Goal: Task Accomplishment & Management: Complete application form

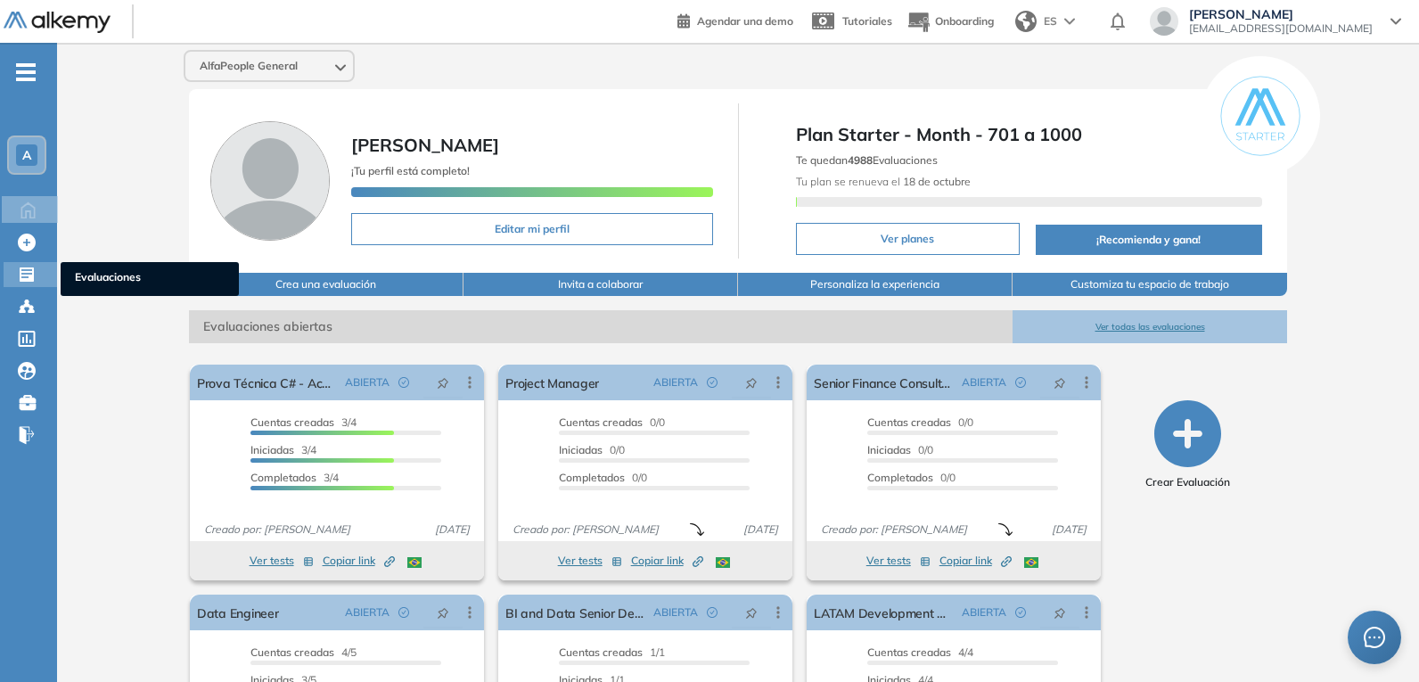
click at [35, 274] on icon at bounding box center [27, 275] width 18 height 18
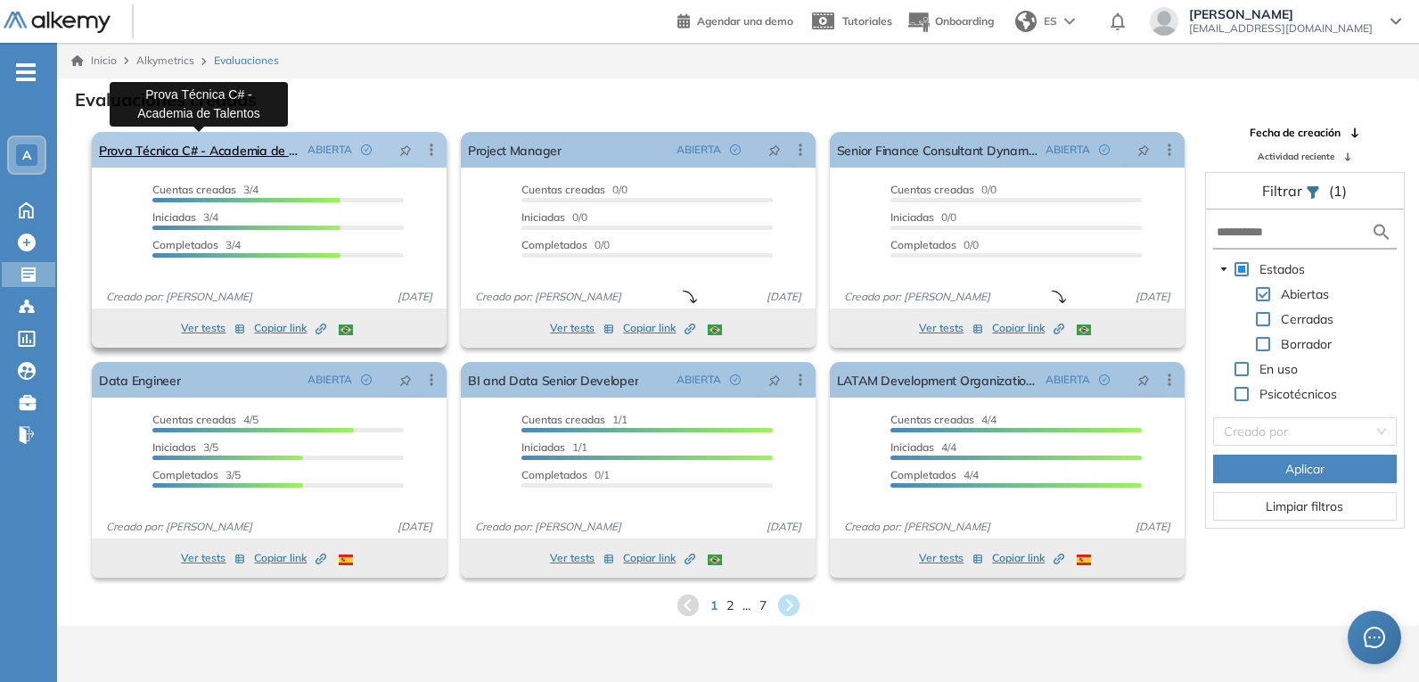
click at [223, 154] on link "Prova Técnica C# - Academia de Talentos" at bounding box center [199, 150] width 201 height 36
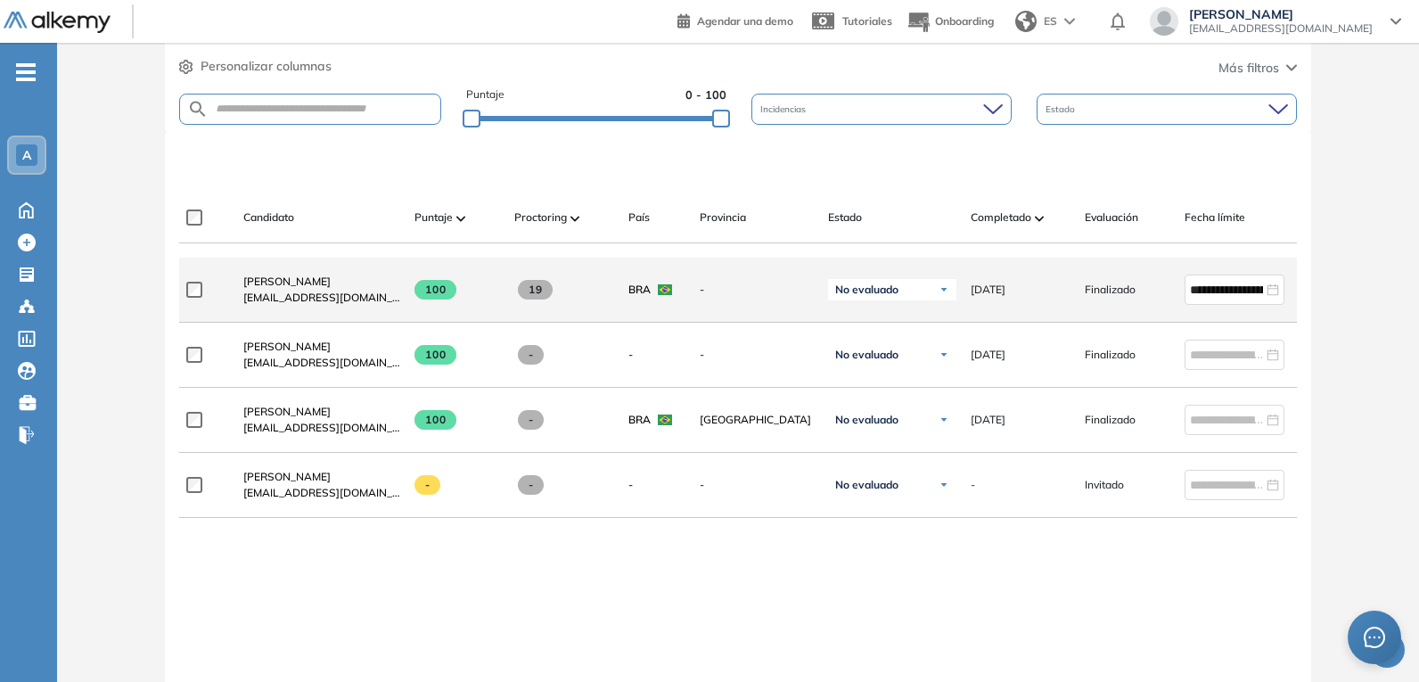
scroll to position [462, 0]
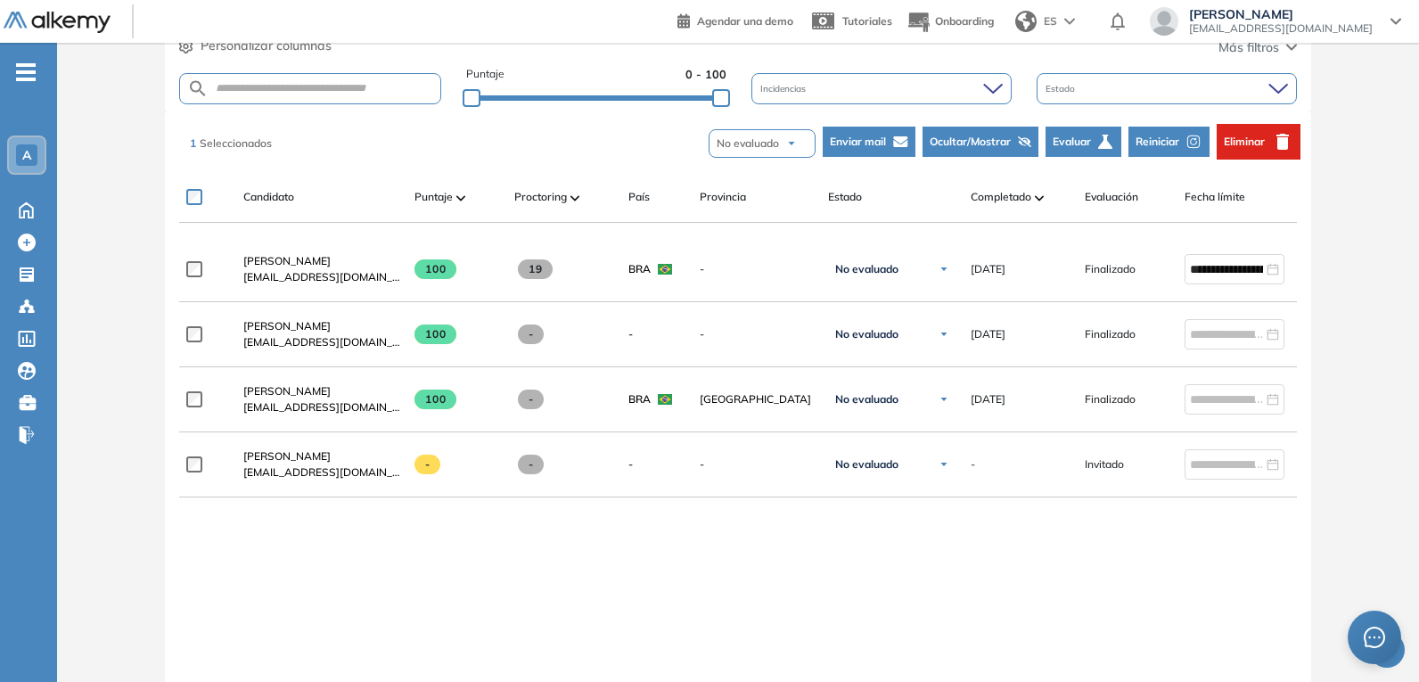
click at [1236, 146] on span "Eliminar" at bounding box center [1244, 142] width 41 height 16
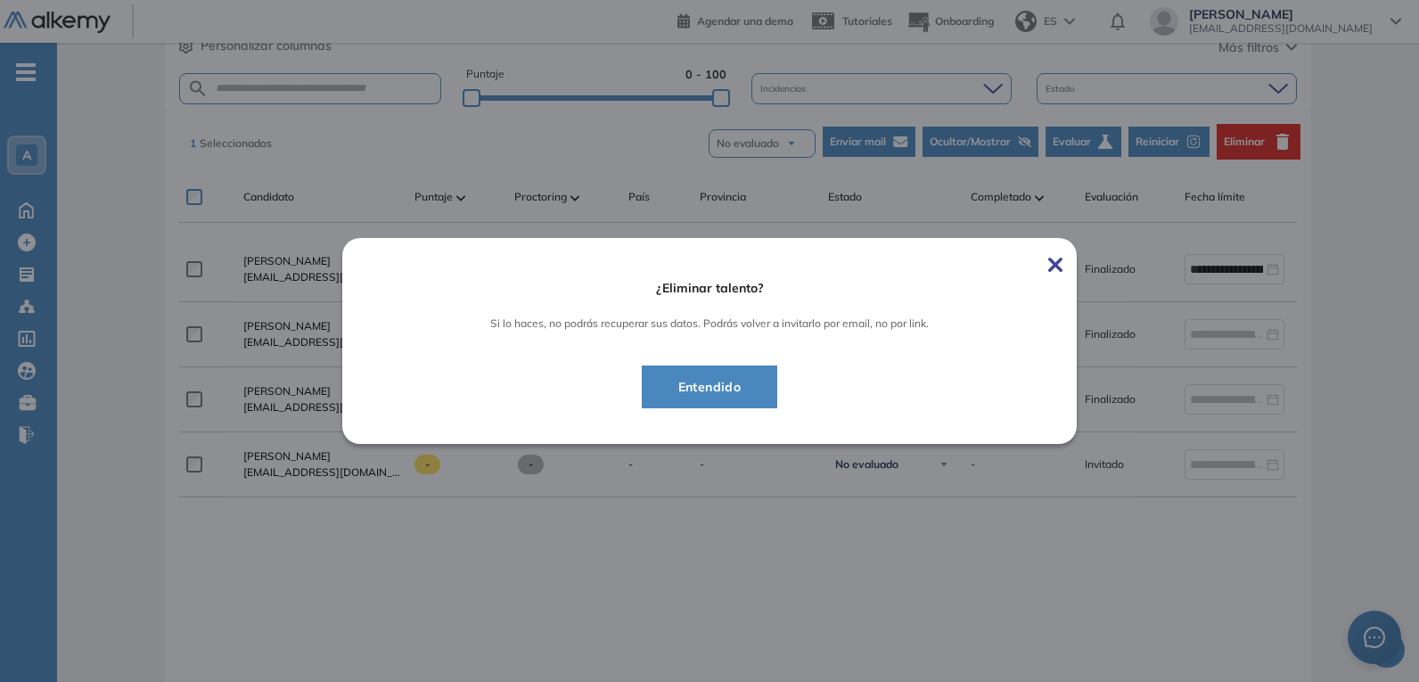
click at [728, 397] on span "Entendido" at bounding box center [710, 386] width 92 height 21
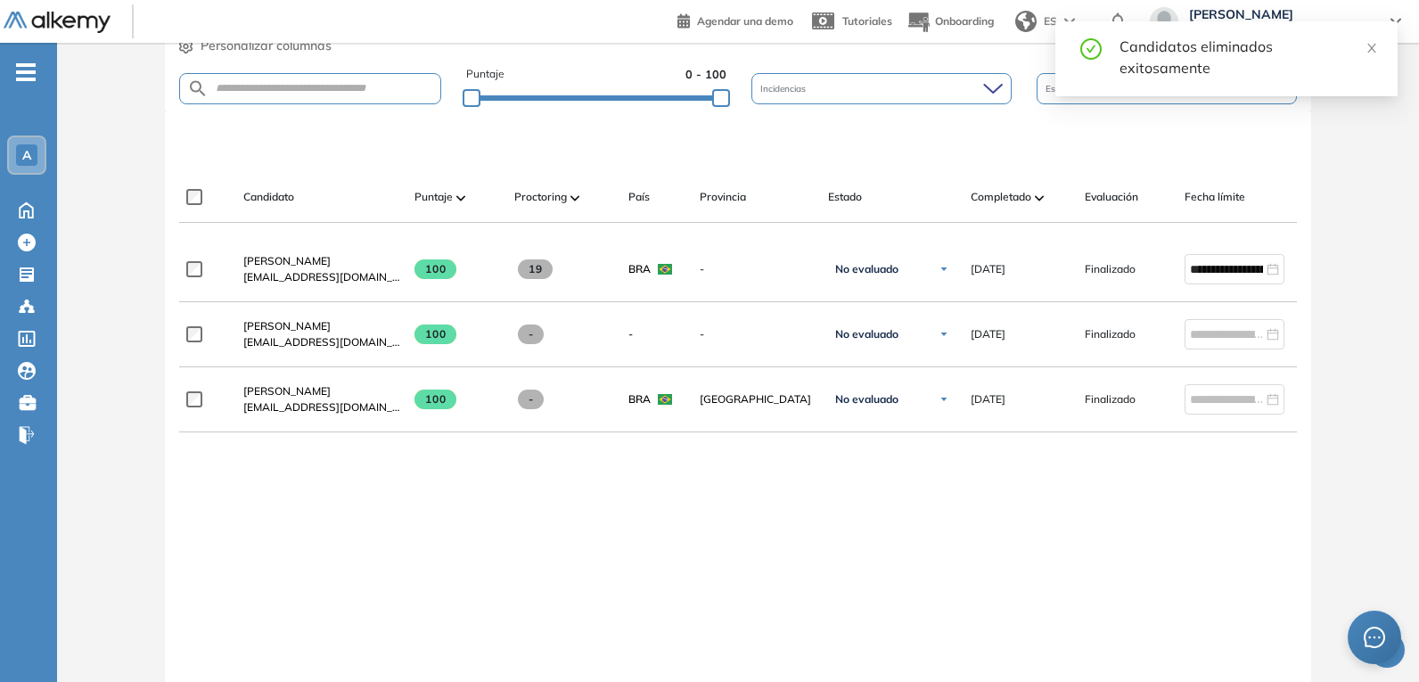
scroll to position [373, 0]
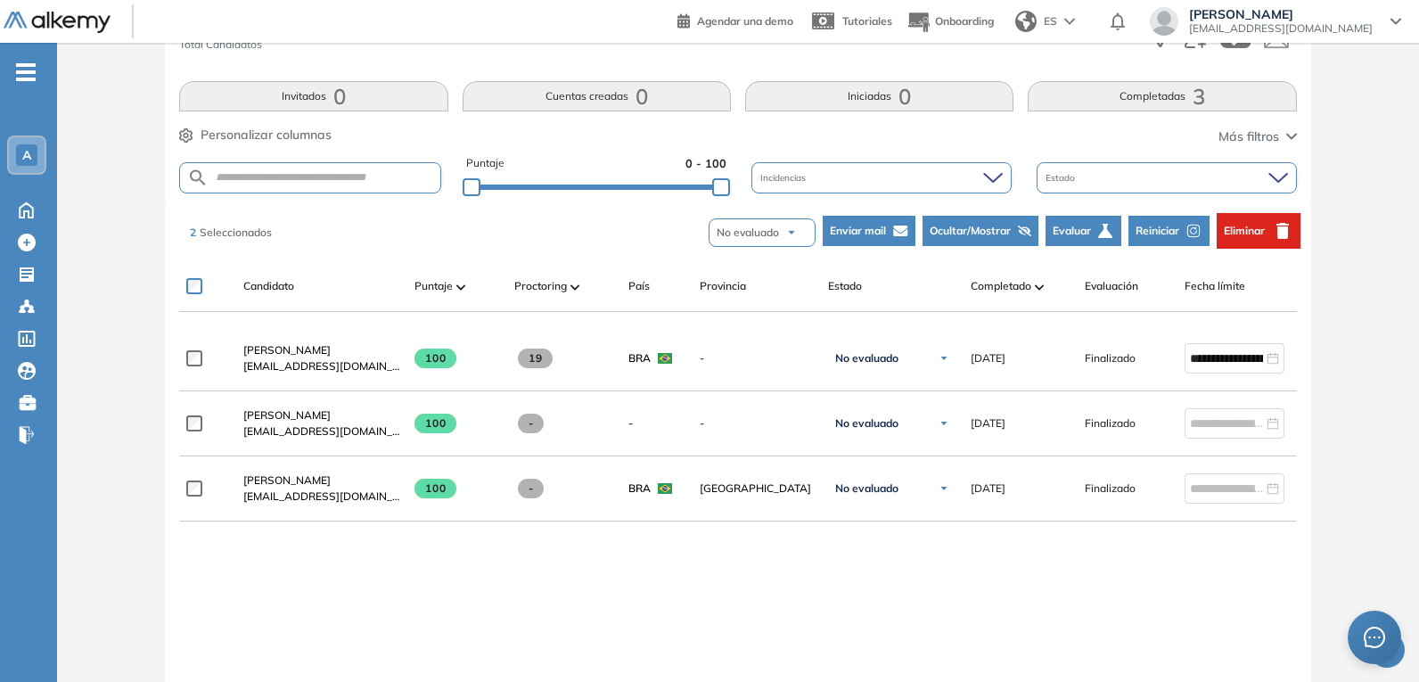
click at [1166, 227] on span "Reiniciar" at bounding box center [1157, 231] width 44 height 16
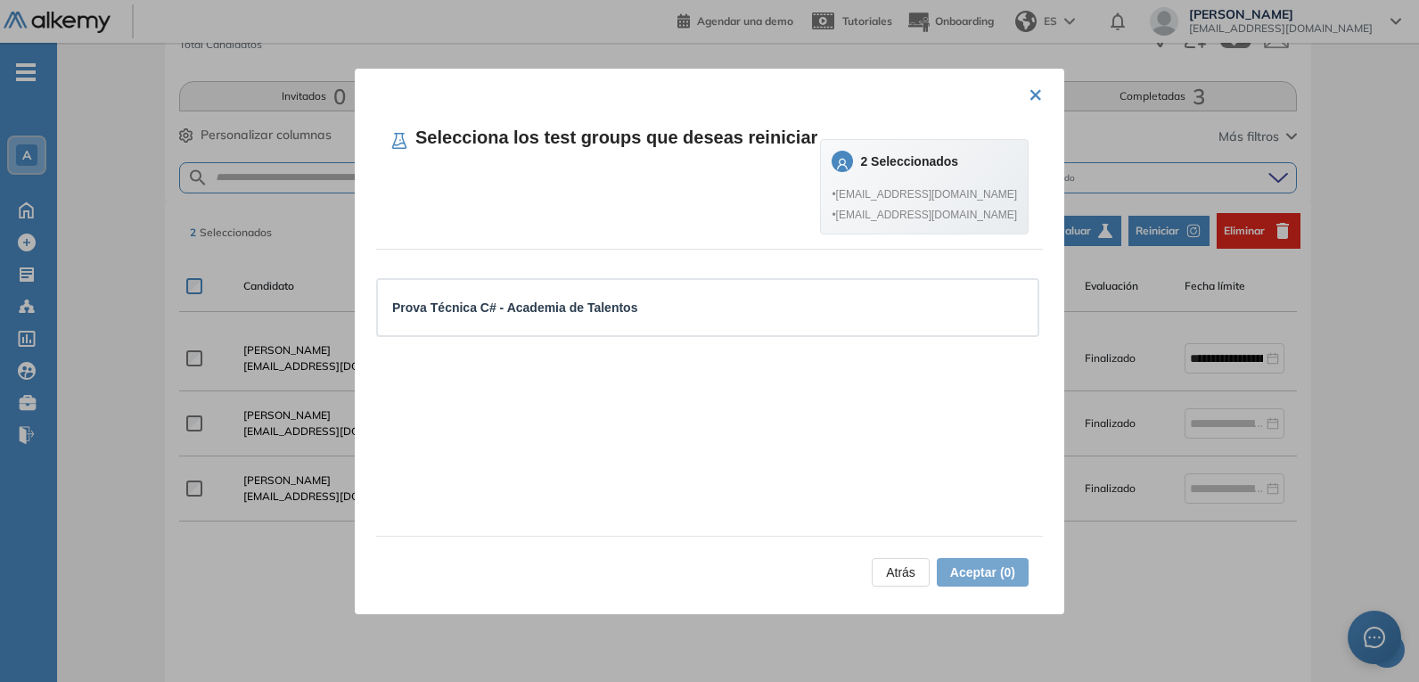
click at [1029, 93] on button "×" at bounding box center [1035, 93] width 14 height 35
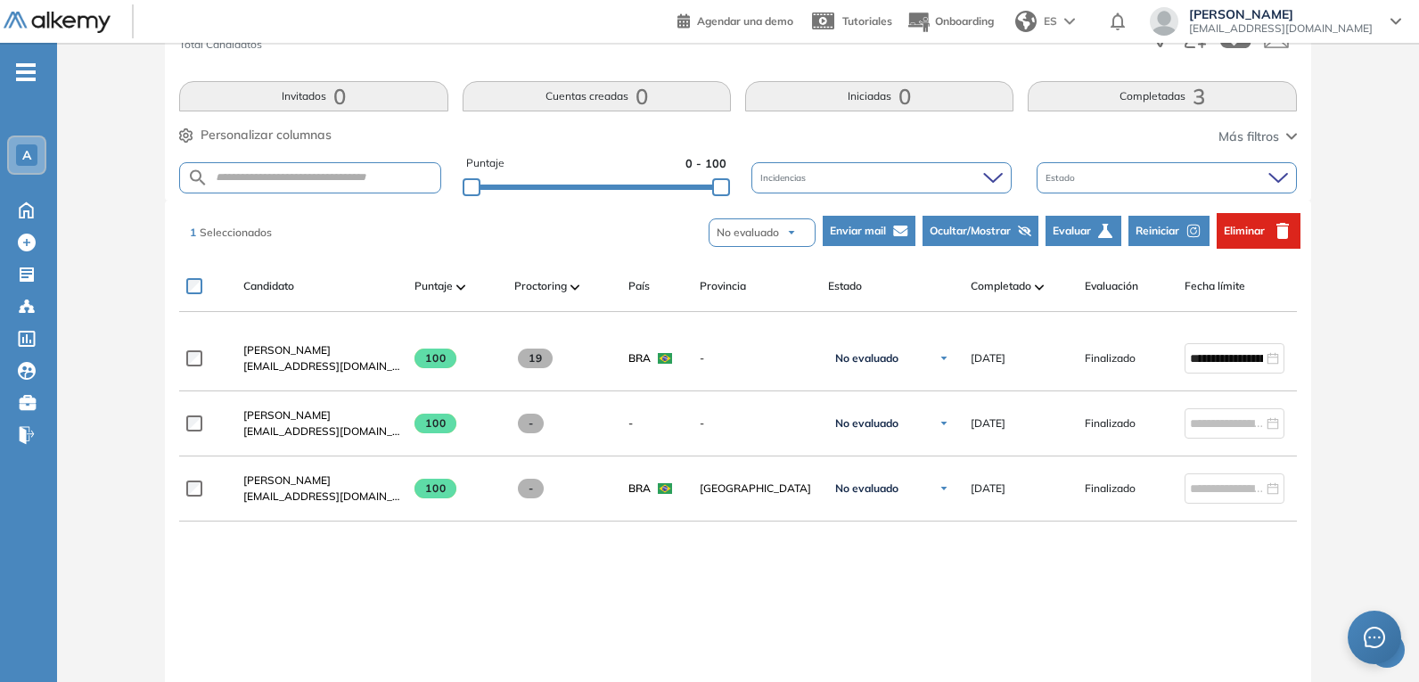
click at [1150, 229] on span "Reiniciar" at bounding box center [1157, 231] width 44 height 16
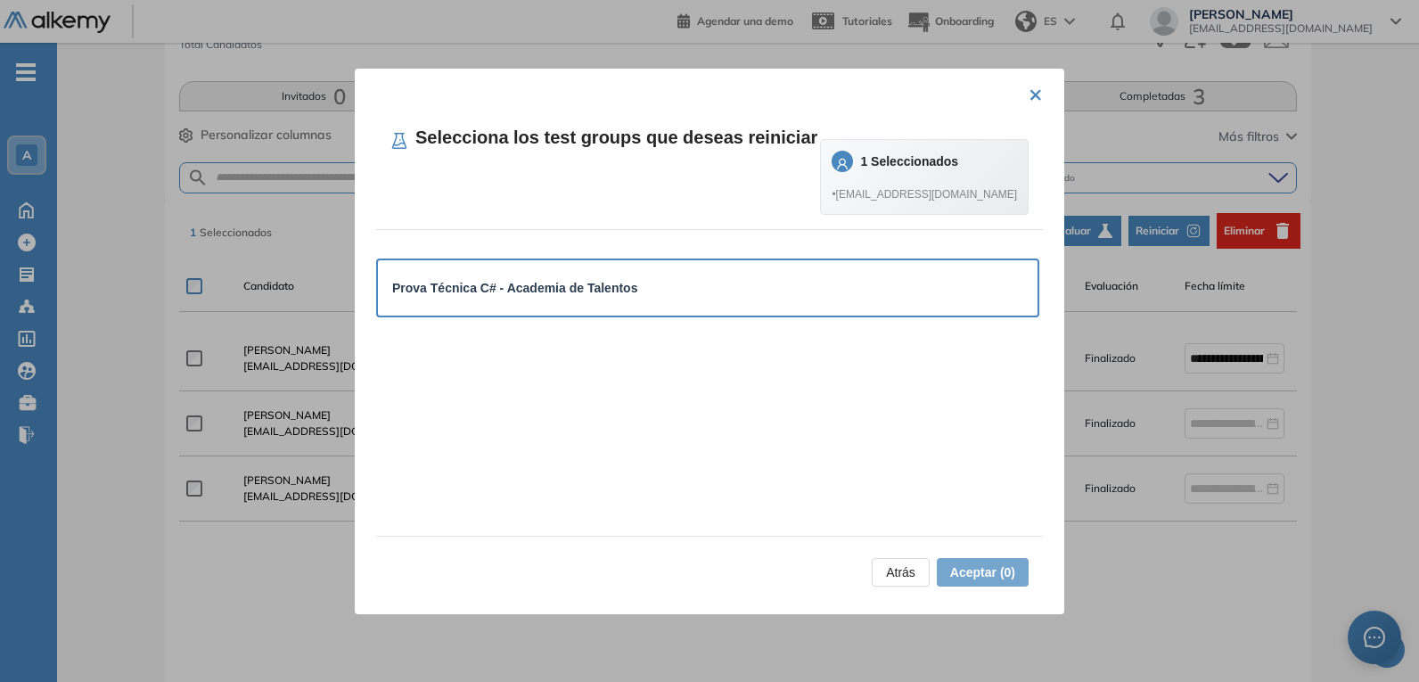
click at [855, 266] on div "Prova Técnica C# - Academia de Talentos" at bounding box center [707, 287] width 659 height 55
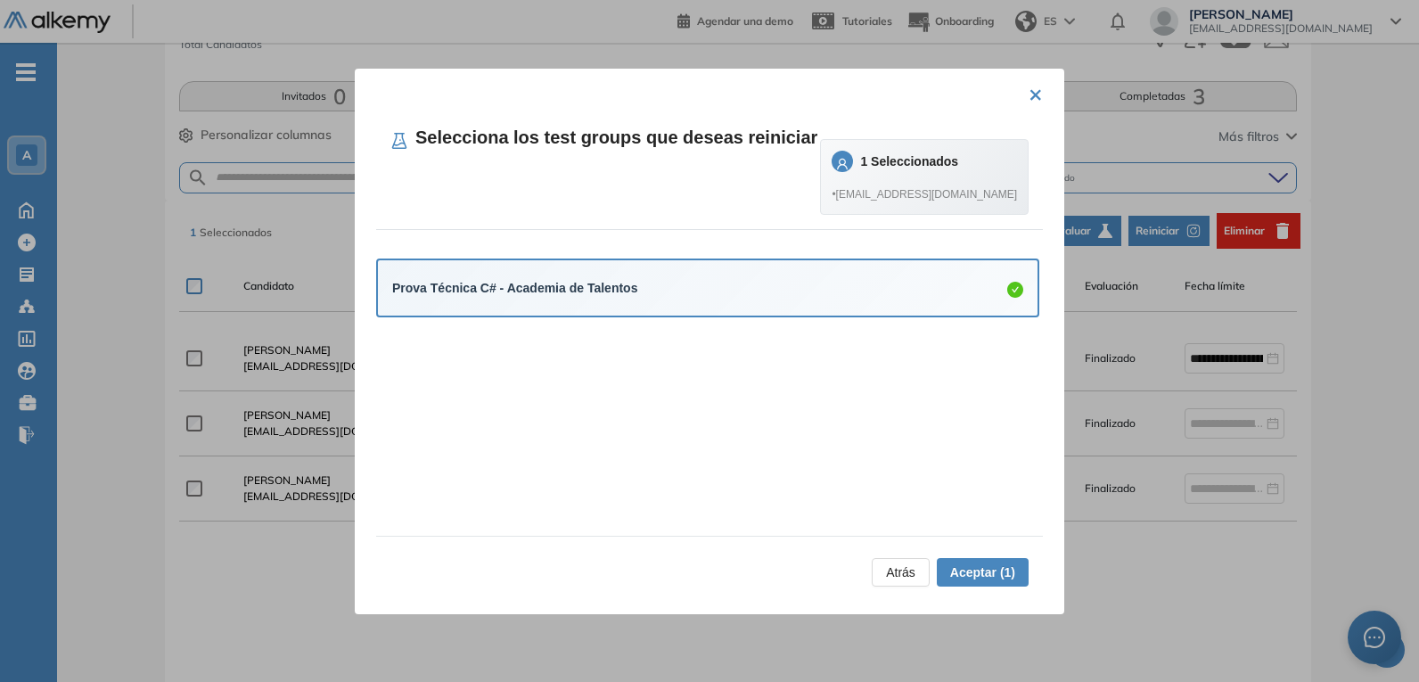
click at [977, 571] on span "Aceptar (1)" at bounding box center [982, 572] width 65 height 20
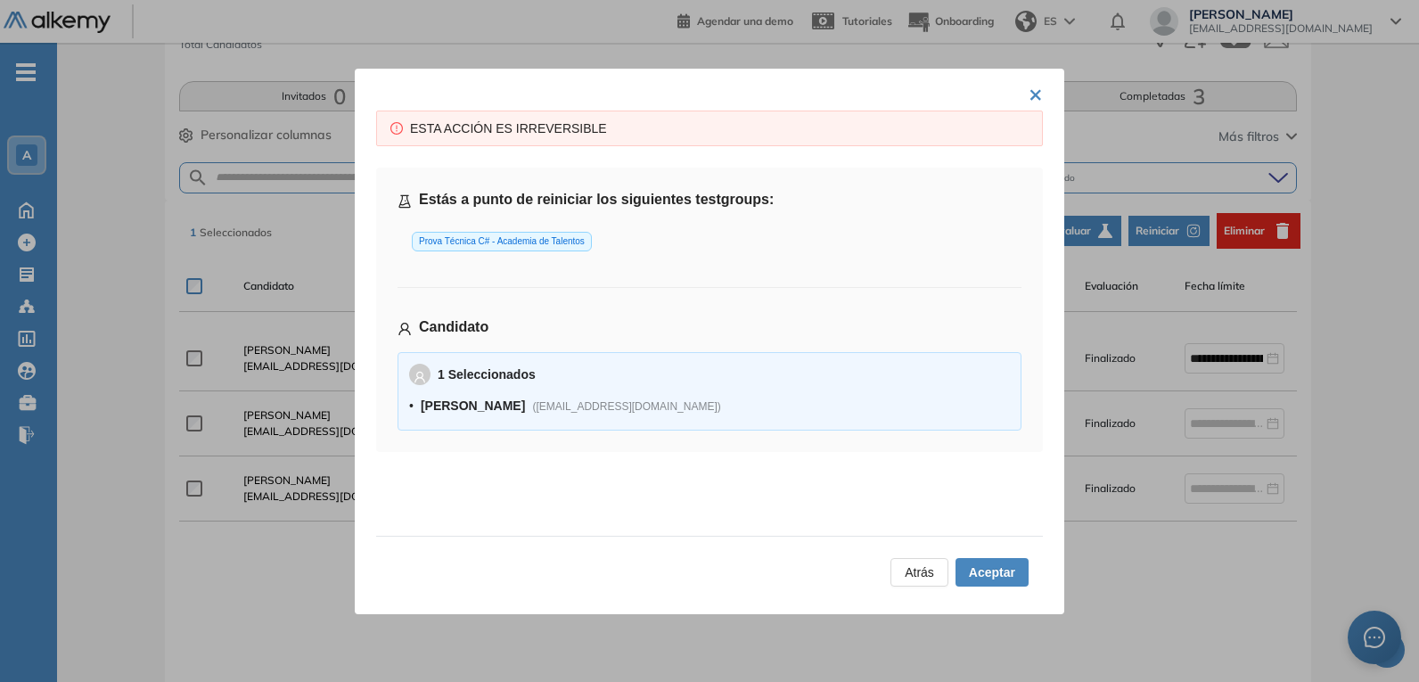
click at [981, 579] on span "Aceptar" at bounding box center [992, 572] width 46 height 20
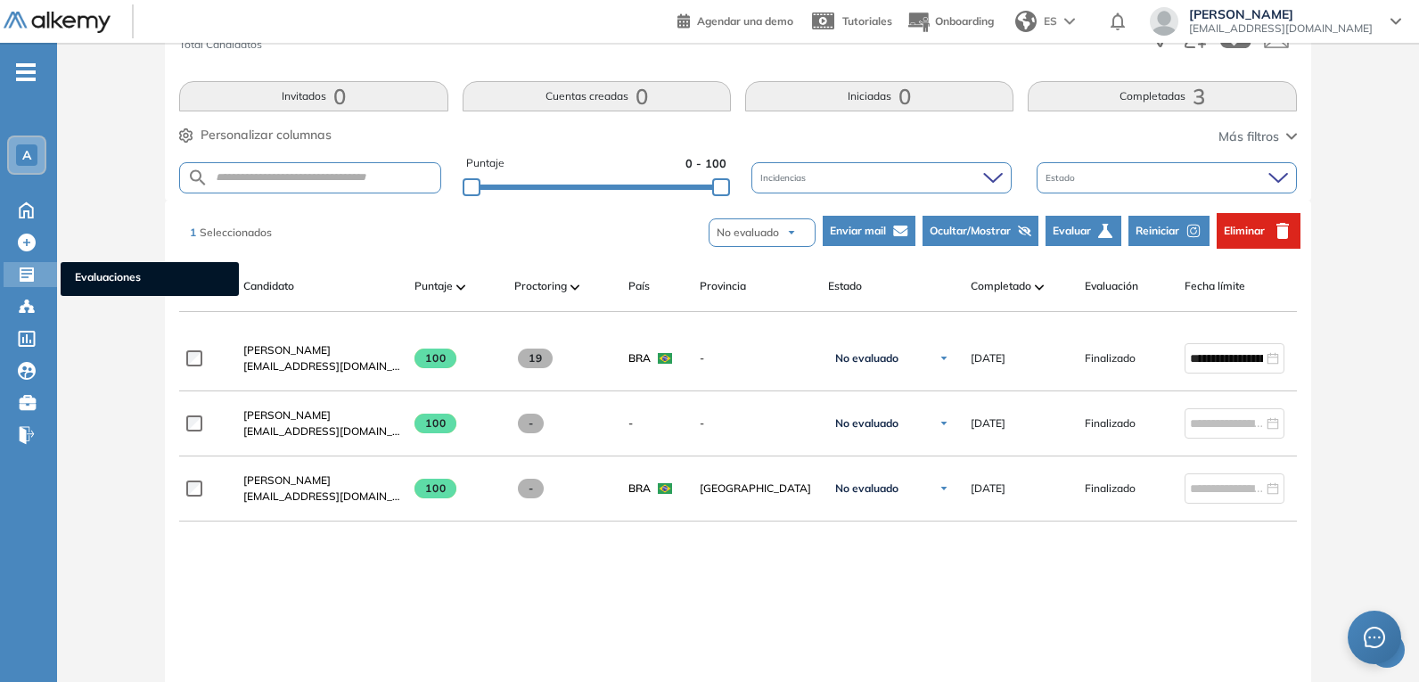
click at [29, 273] on icon at bounding box center [27, 274] width 14 height 14
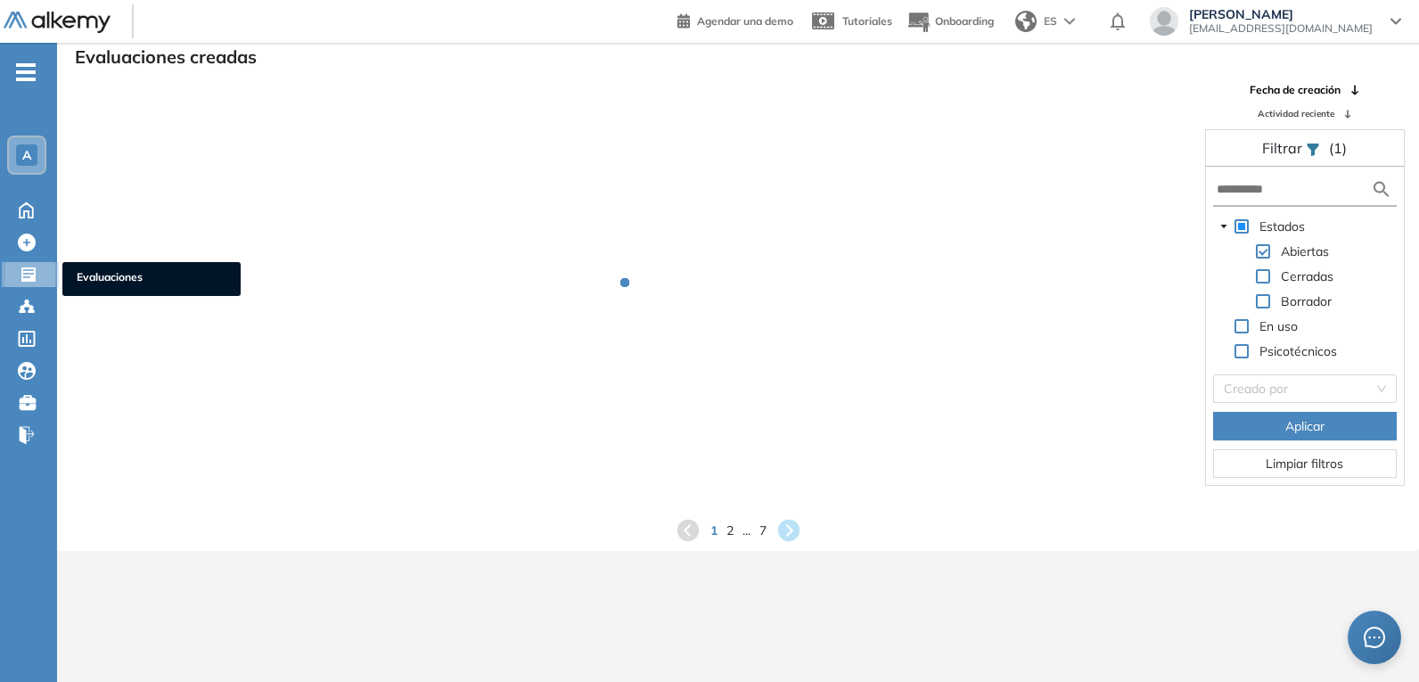
scroll to position [43, 0]
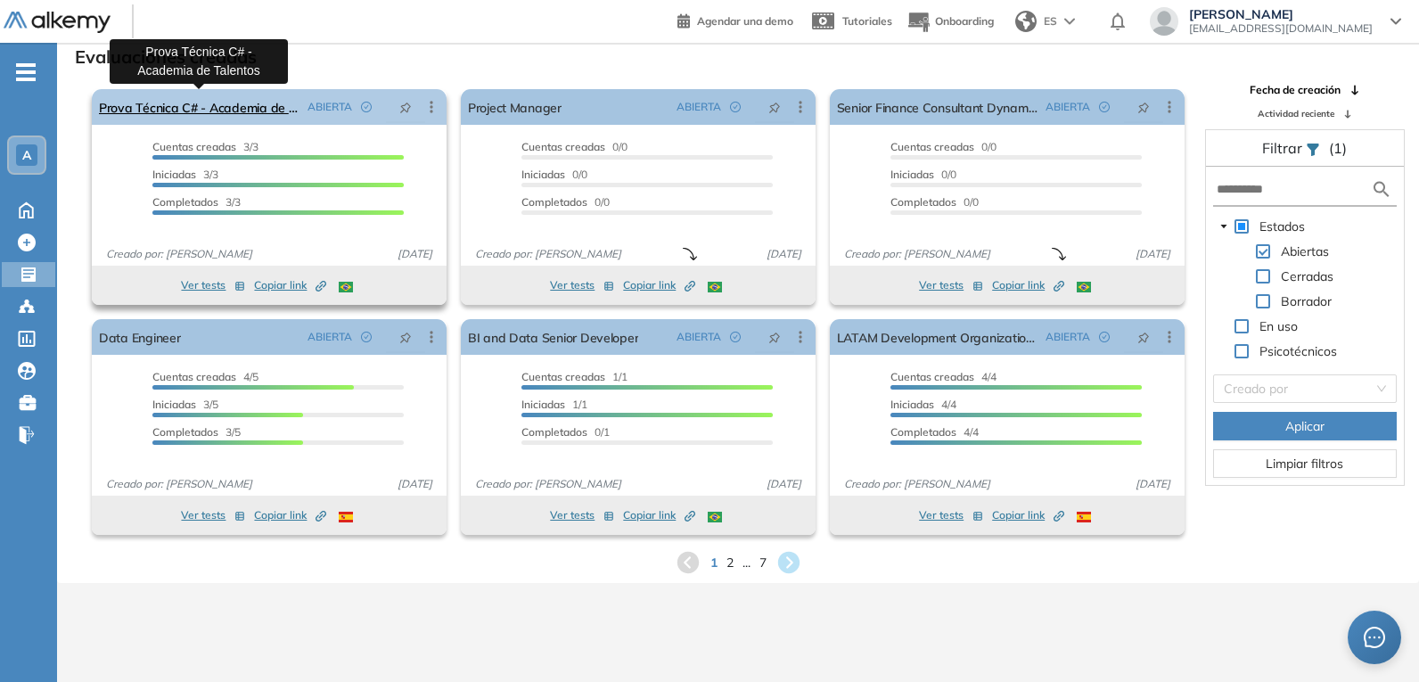
click at [229, 110] on link "Prova Técnica C# - Academia de Talentos" at bounding box center [199, 107] width 201 height 36
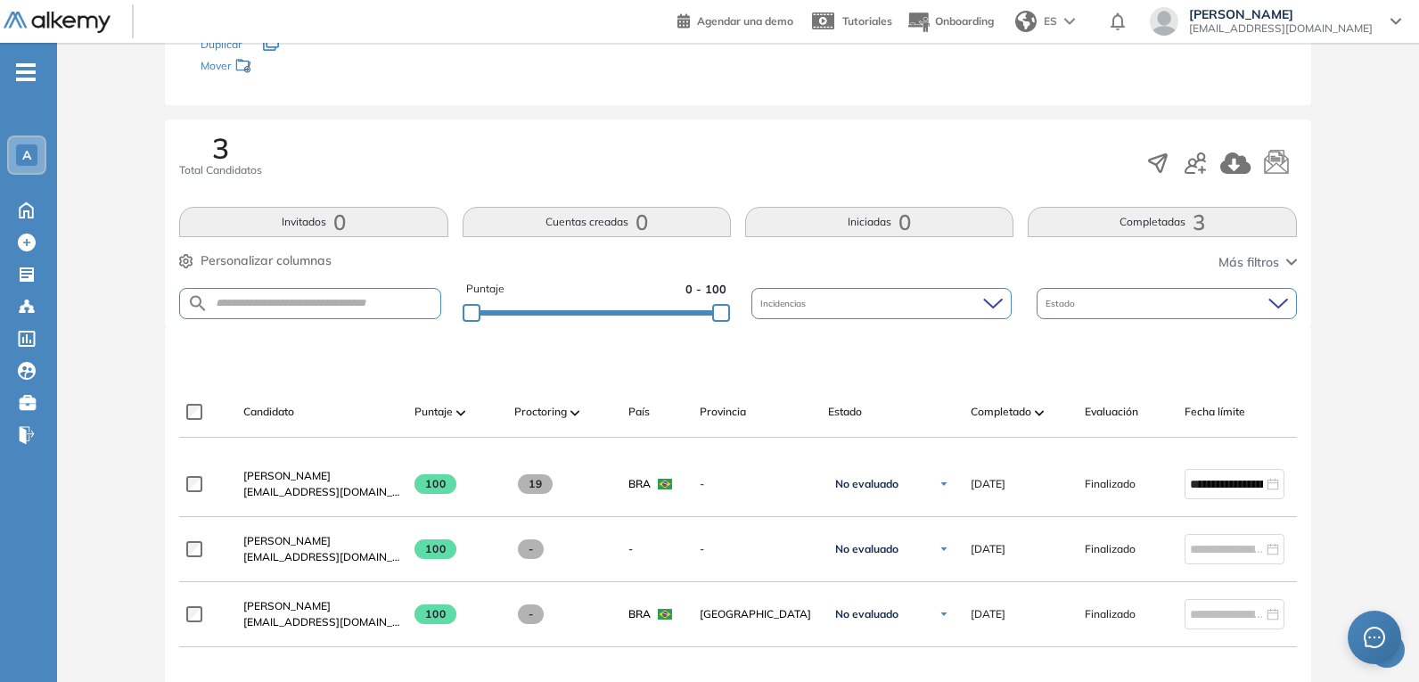
scroll to position [267, 0]
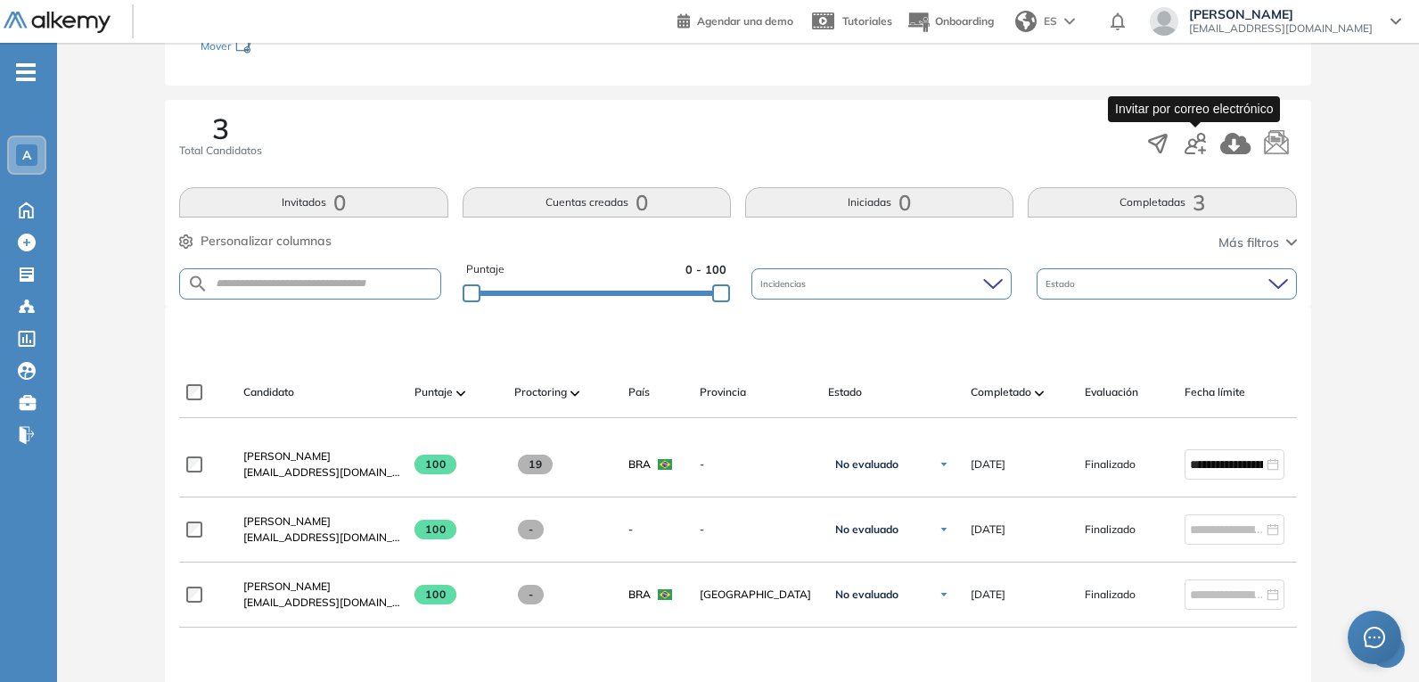
click at [1199, 142] on icon "button" at bounding box center [1194, 143] width 21 height 21
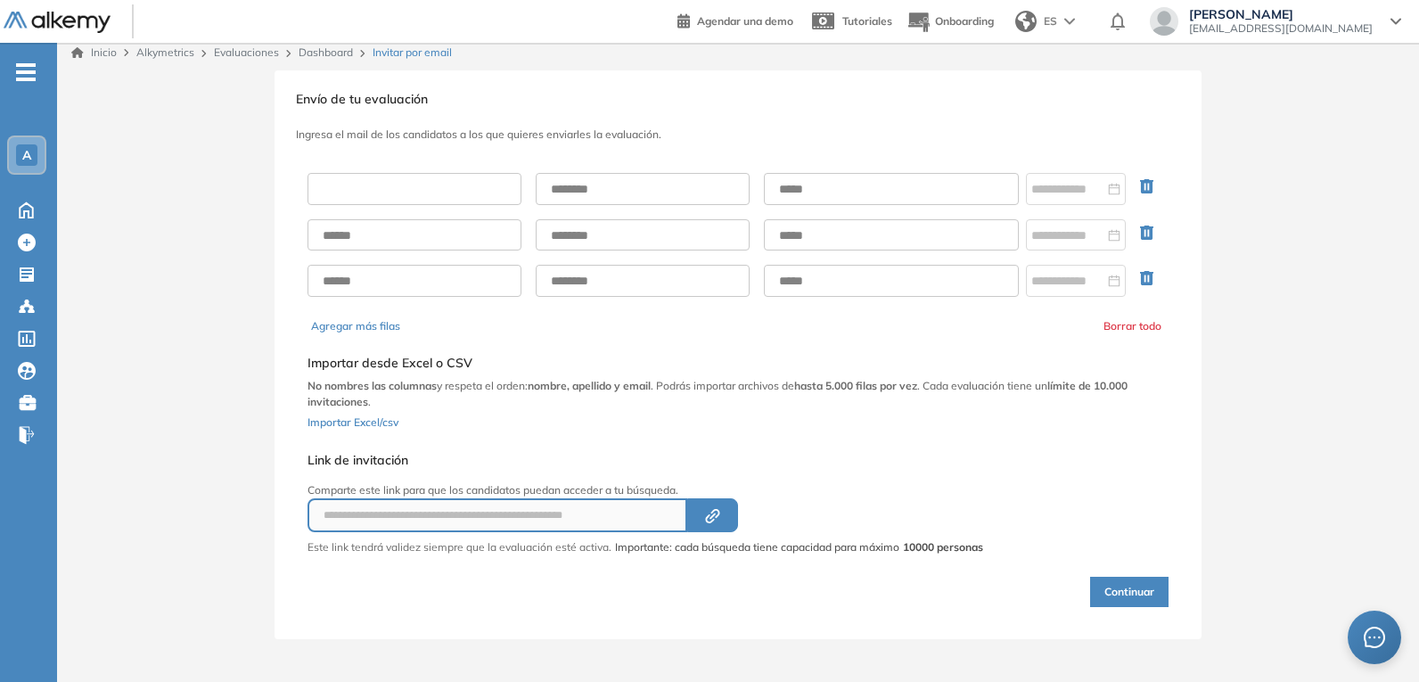
click at [479, 189] on input "text" at bounding box center [414, 189] width 214 height 32
type input "********"
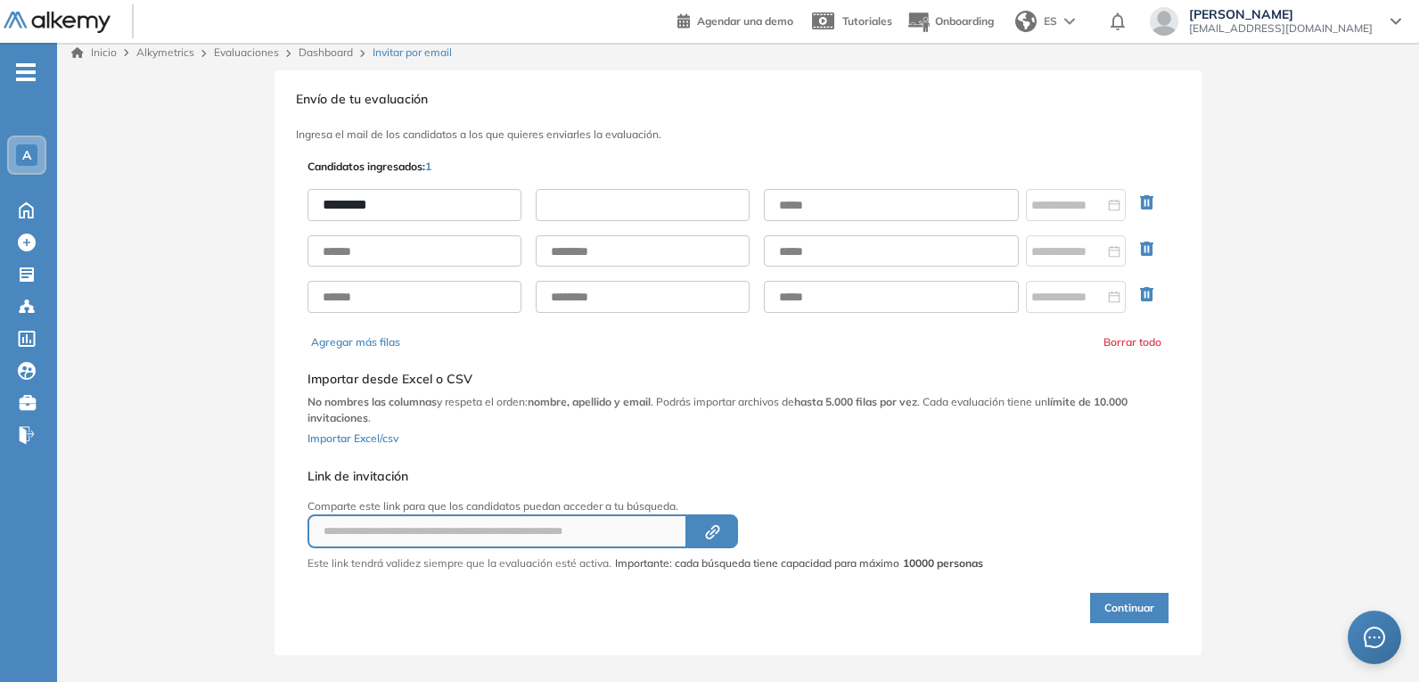
click at [620, 195] on input "text" at bounding box center [643, 205] width 214 height 32
type input "******"
click at [840, 199] on input "text" at bounding box center [891, 205] width 255 height 32
click at [884, 199] on input "text" at bounding box center [891, 205] width 255 height 32
type input "**********"
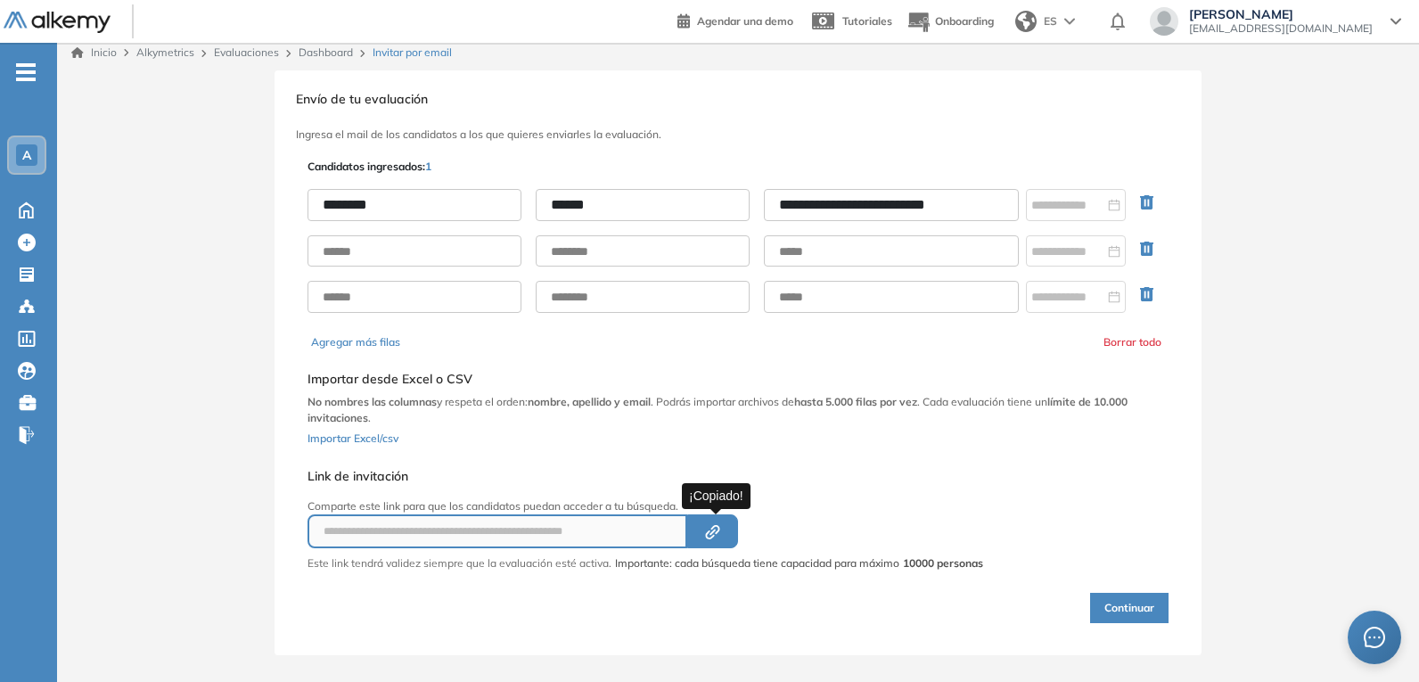
click at [714, 531] on icon "Created by potrace 1.16, written by [PERSON_NAME] [DATE]-[DATE]" at bounding box center [712, 532] width 20 height 14
click at [713, 533] on icon "Created by potrace 1.16, written by [PERSON_NAME] [DATE]-[DATE]" at bounding box center [712, 532] width 20 height 14
click at [1133, 612] on button "Continuar" at bounding box center [1129, 608] width 78 height 30
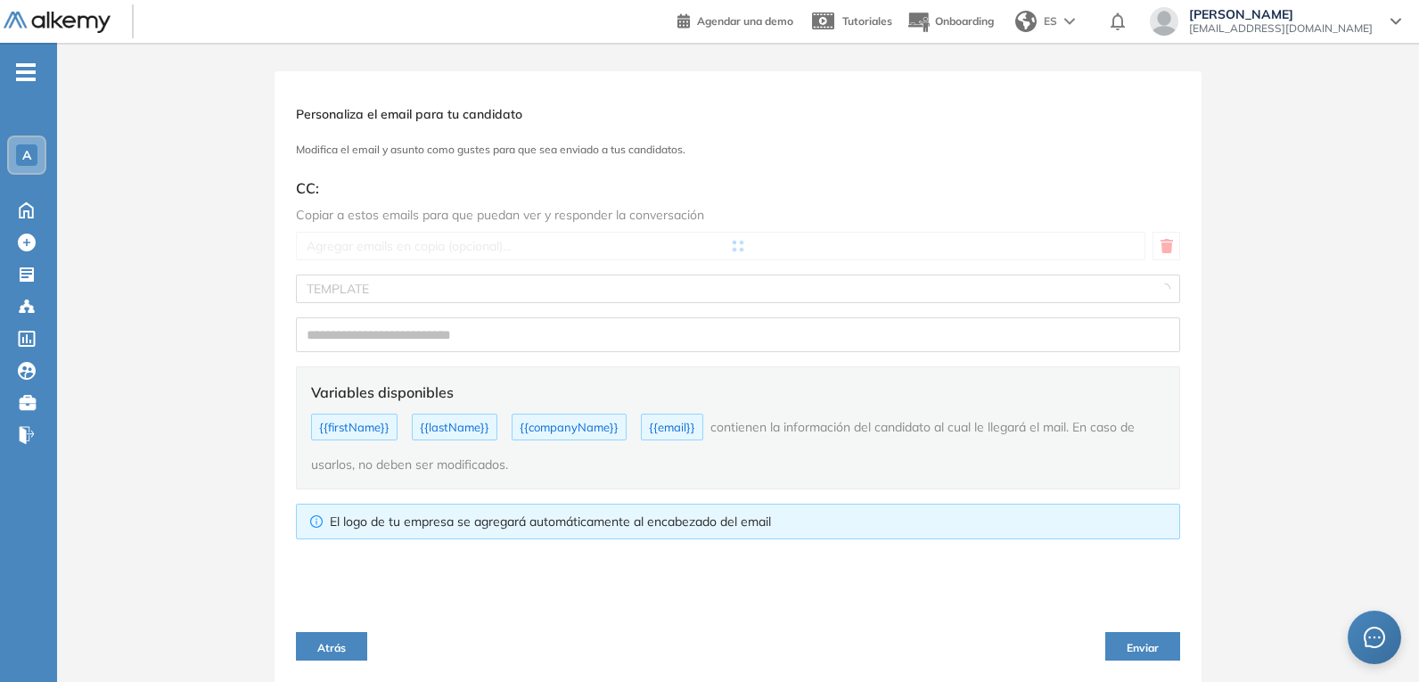
scroll to position [8, 0]
type input "**********"
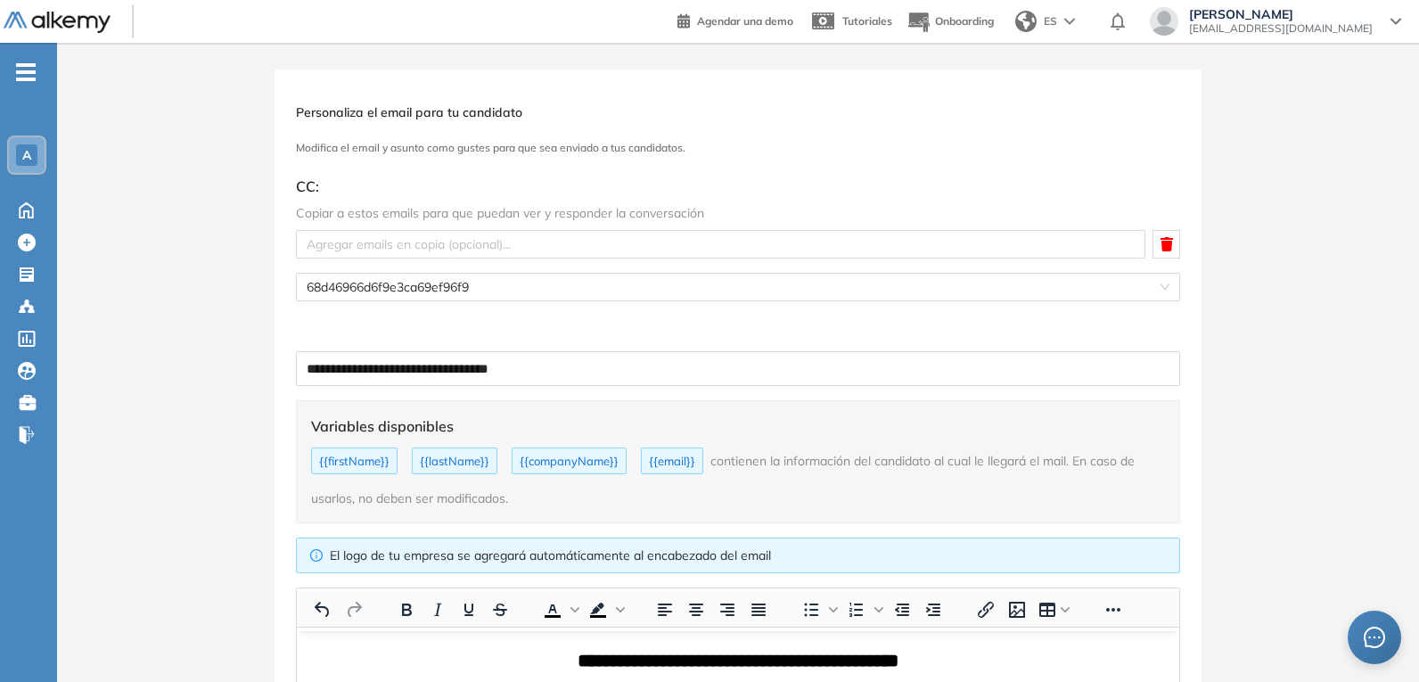
scroll to position [0, 0]
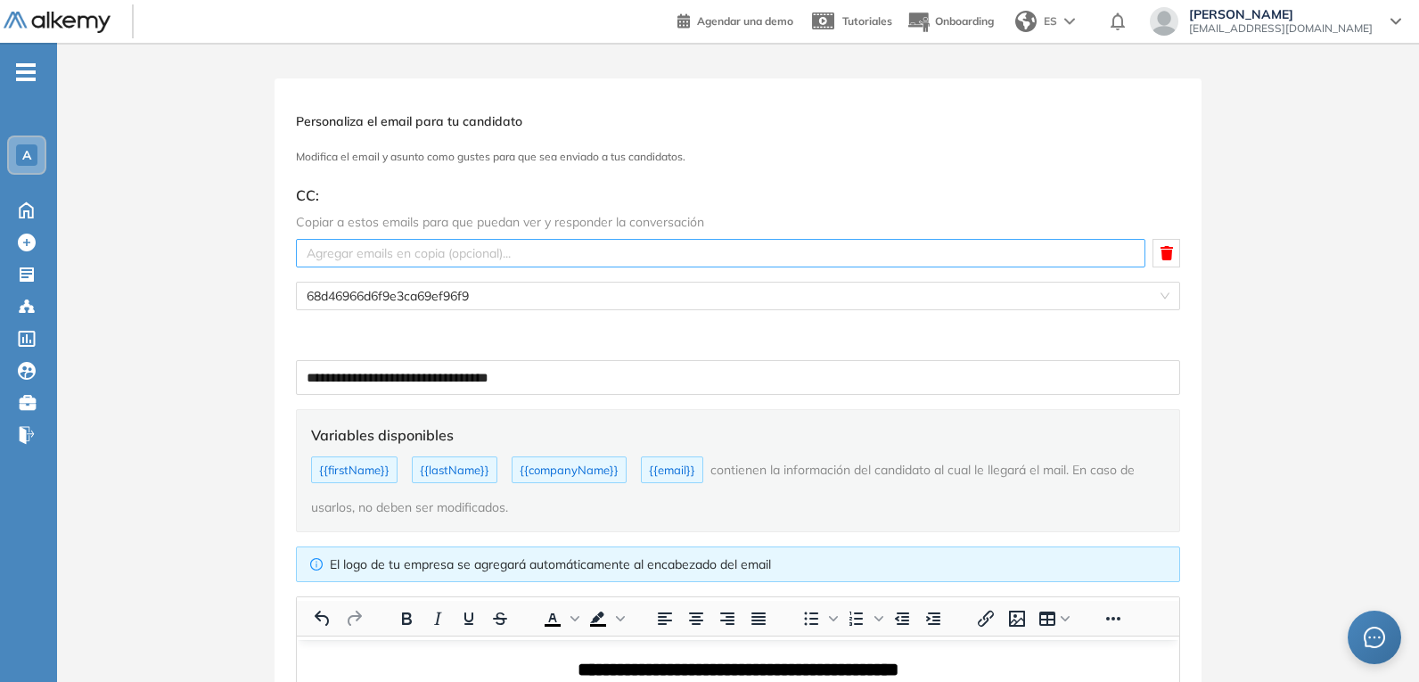
click at [566, 247] on div at bounding box center [720, 252] width 840 height 21
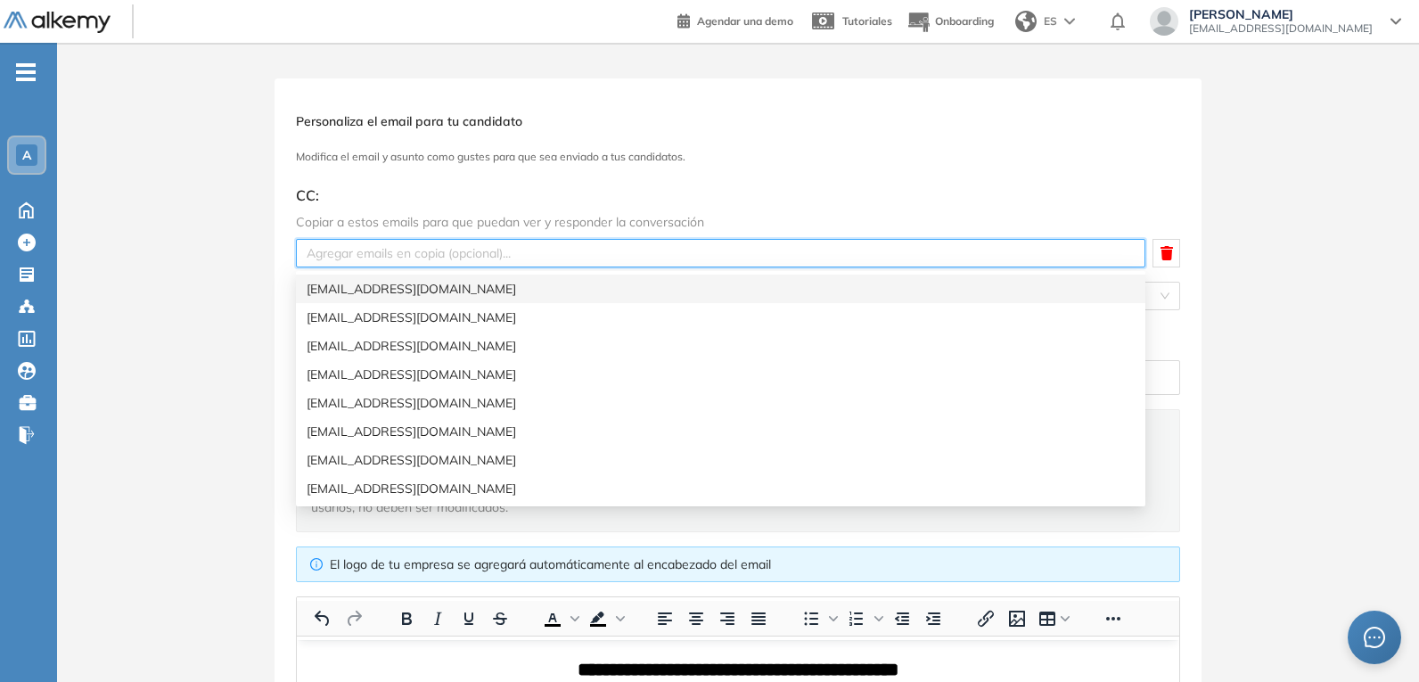
click at [566, 247] on div at bounding box center [720, 252] width 840 height 21
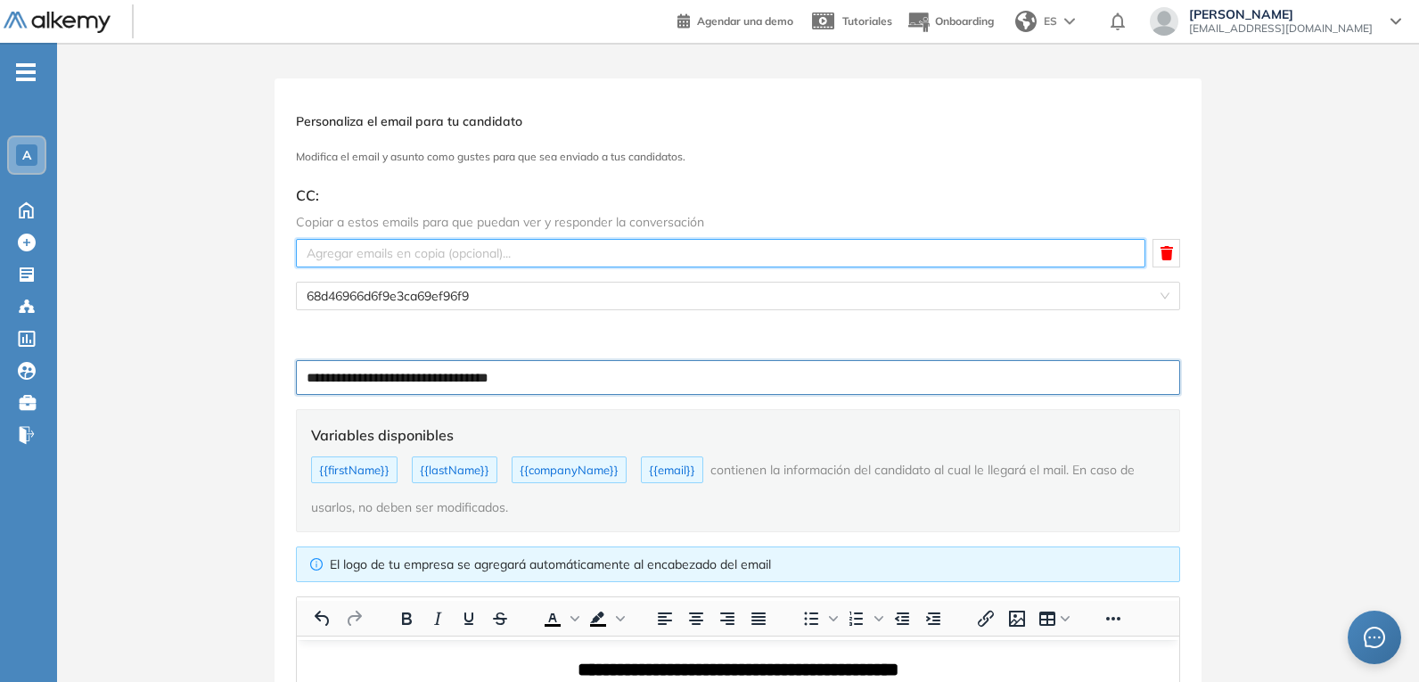
click at [579, 380] on input "**********" at bounding box center [738, 377] width 884 height 35
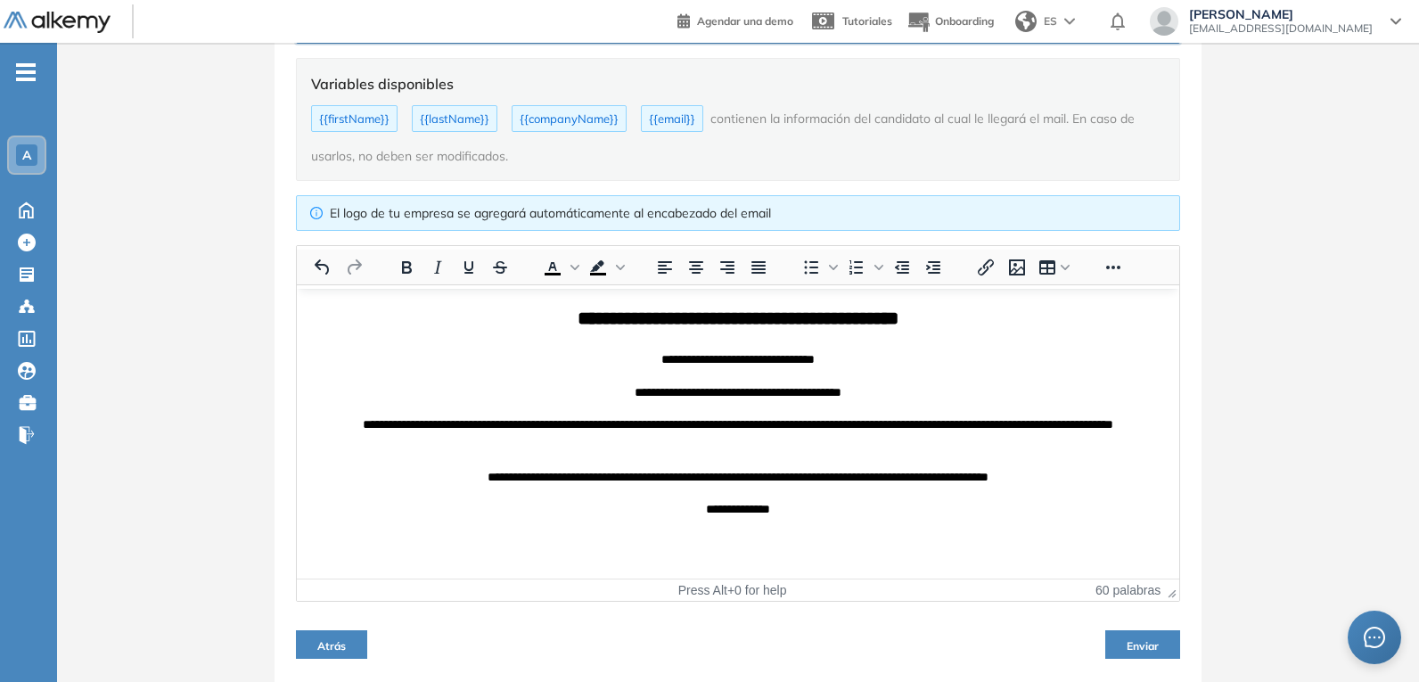
scroll to position [356, 0]
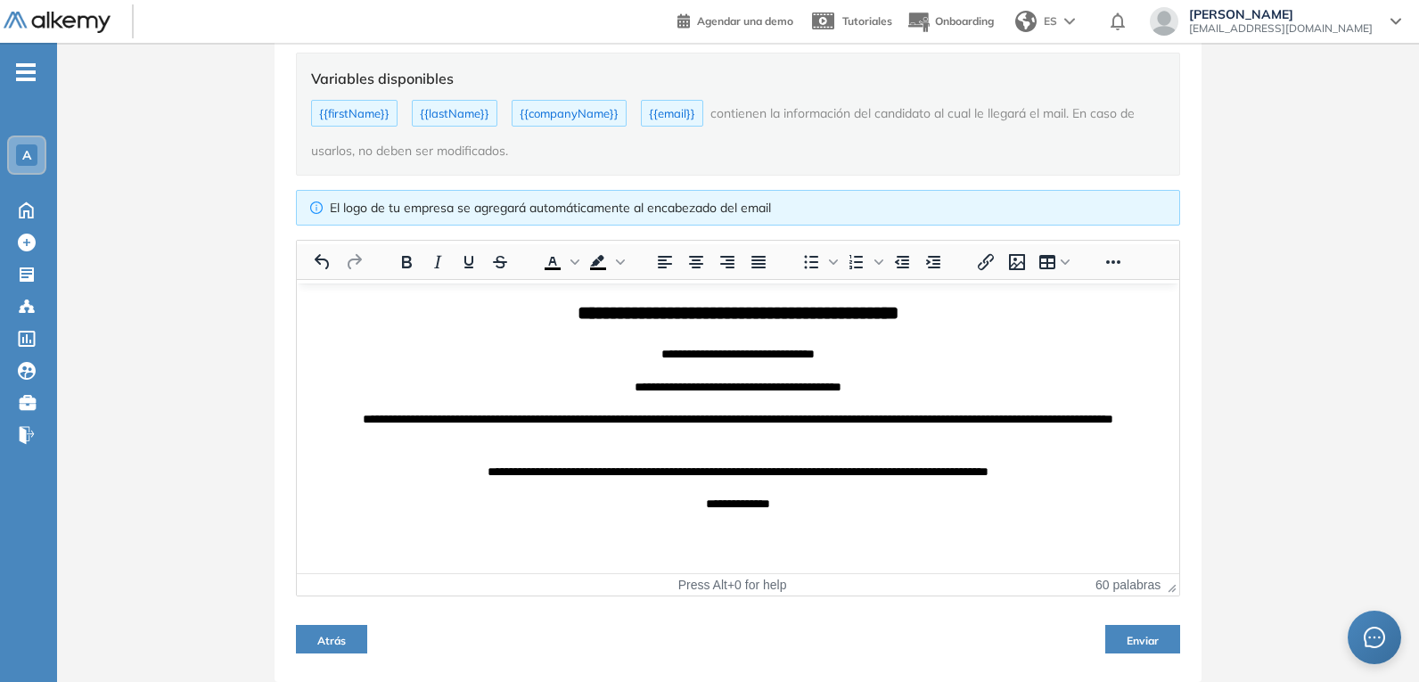
click at [1143, 641] on span "Enviar" at bounding box center [1142, 640] width 32 height 13
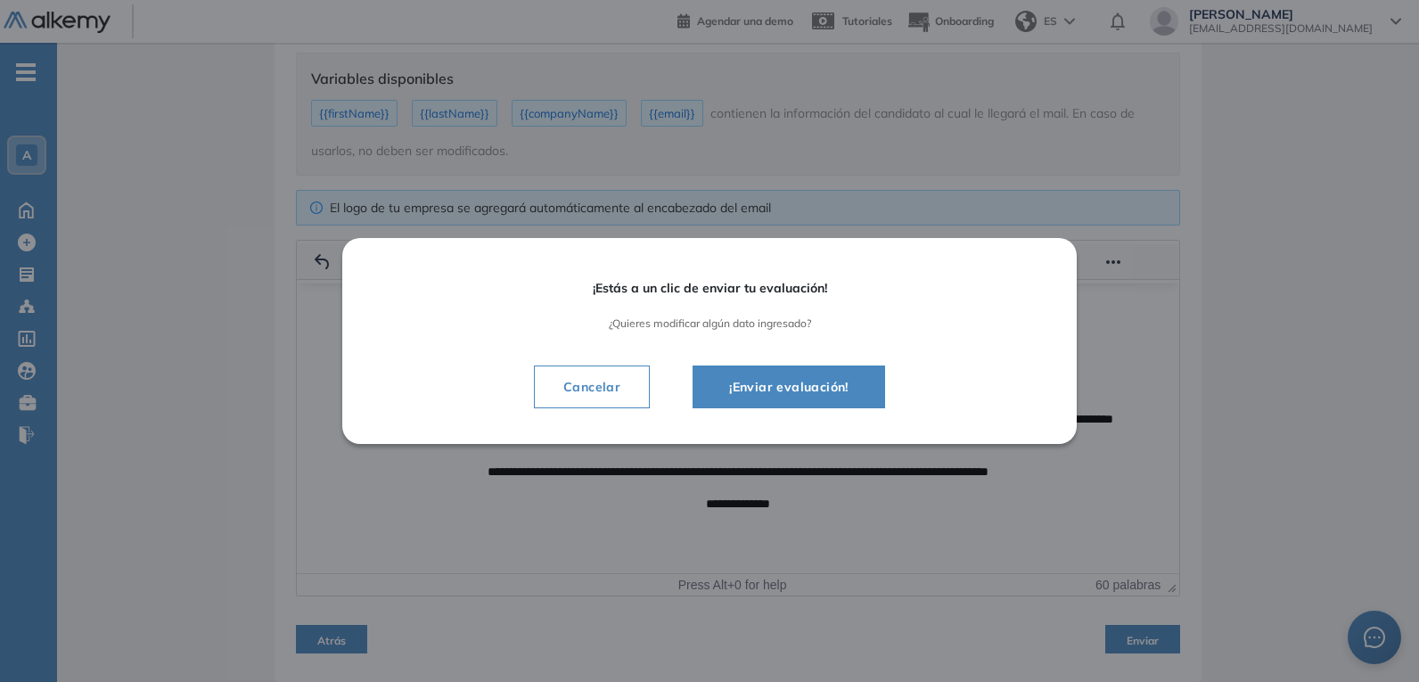
click at [826, 394] on span "¡Enviar evaluación!" at bounding box center [789, 386] width 148 height 21
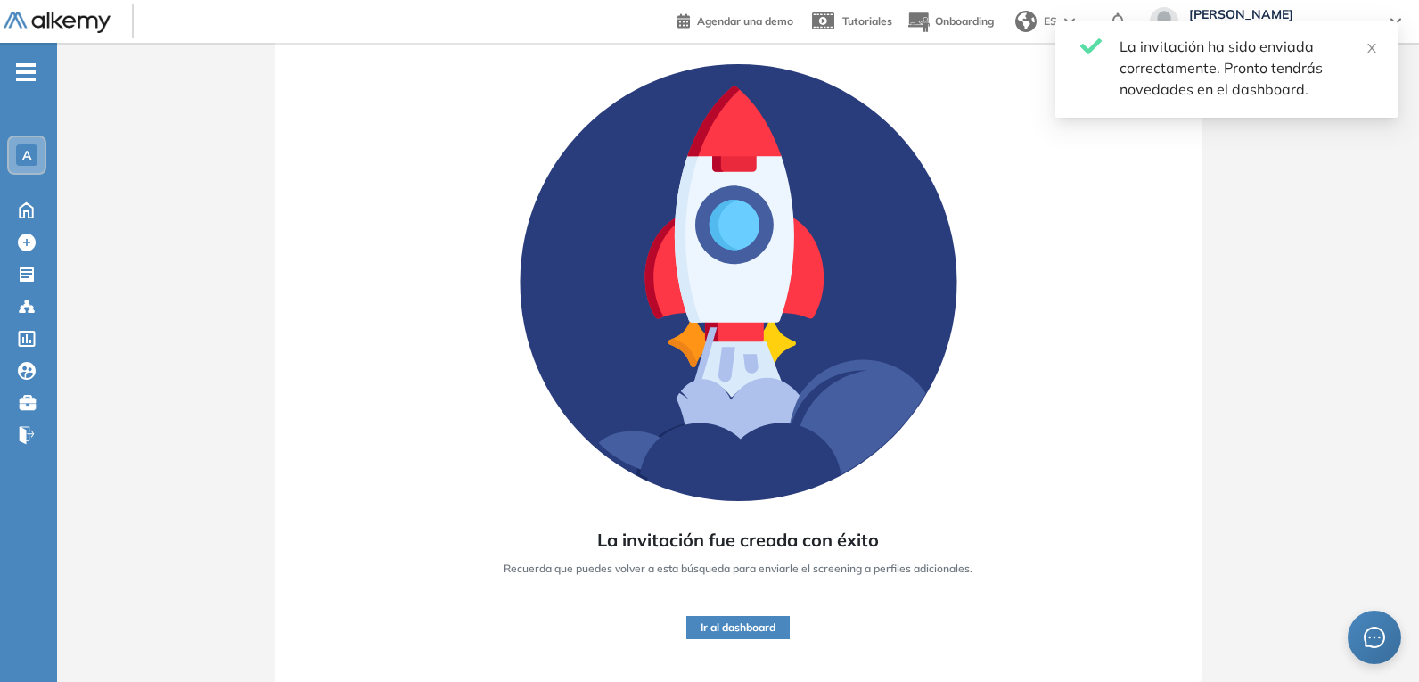
scroll to position [104, 0]
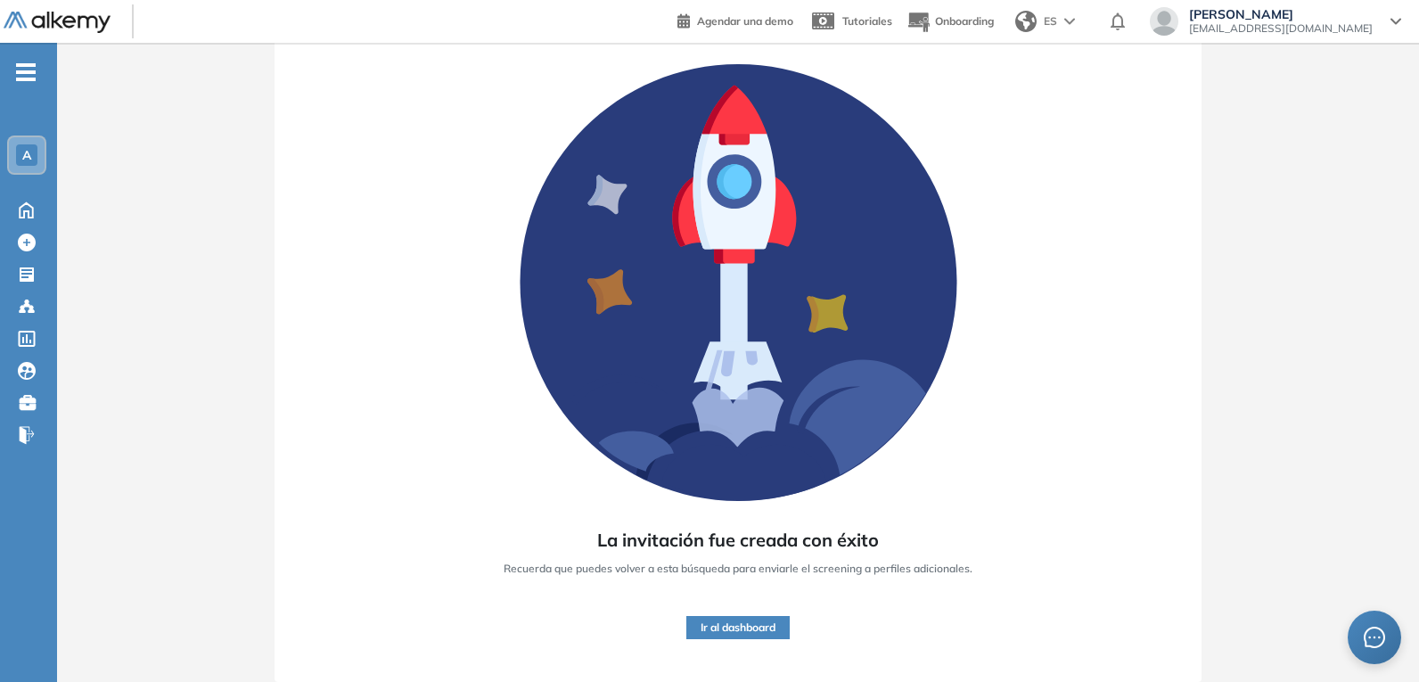
click at [1238, 173] on div "La invitación fue creada con éxito Recuerda que puedes volver a esta búsqueda p…" at bounding box center [738, 346] width 1362 height 672
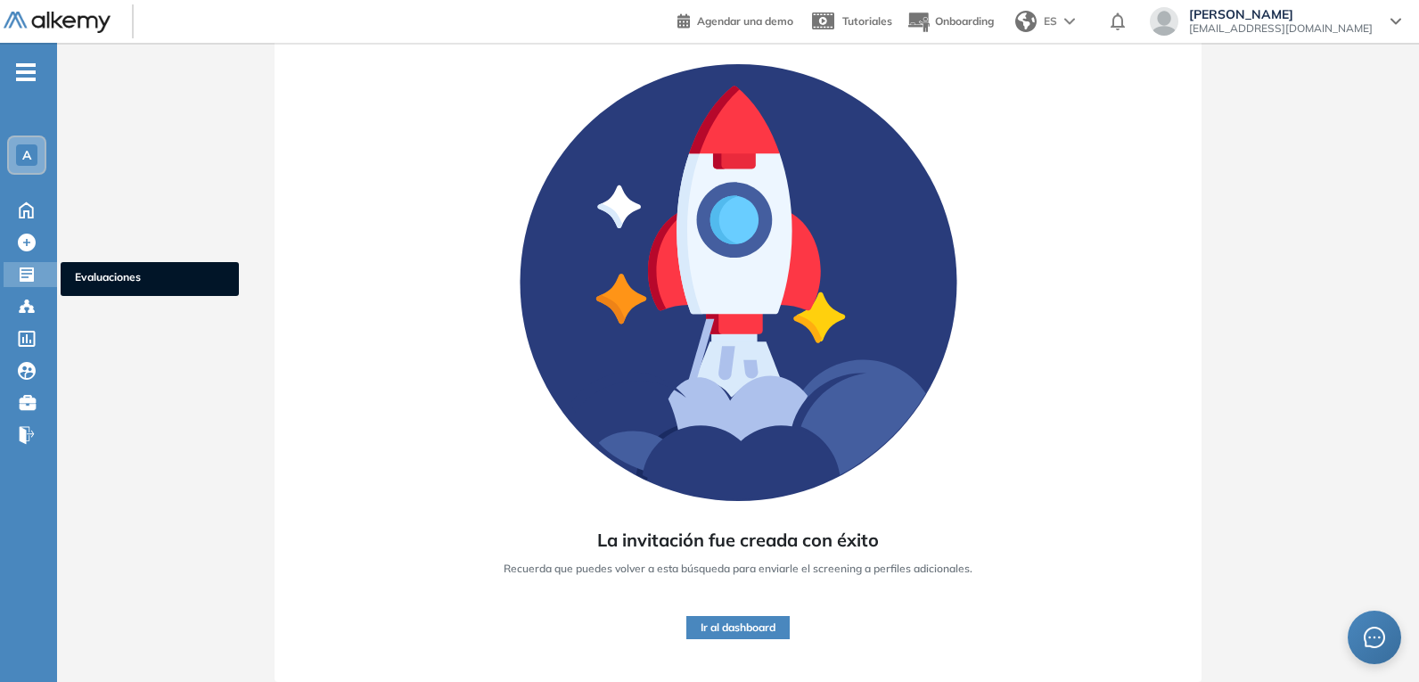
click at [20, 274] on icon at bounding box center [27, 274] width 14 height 14
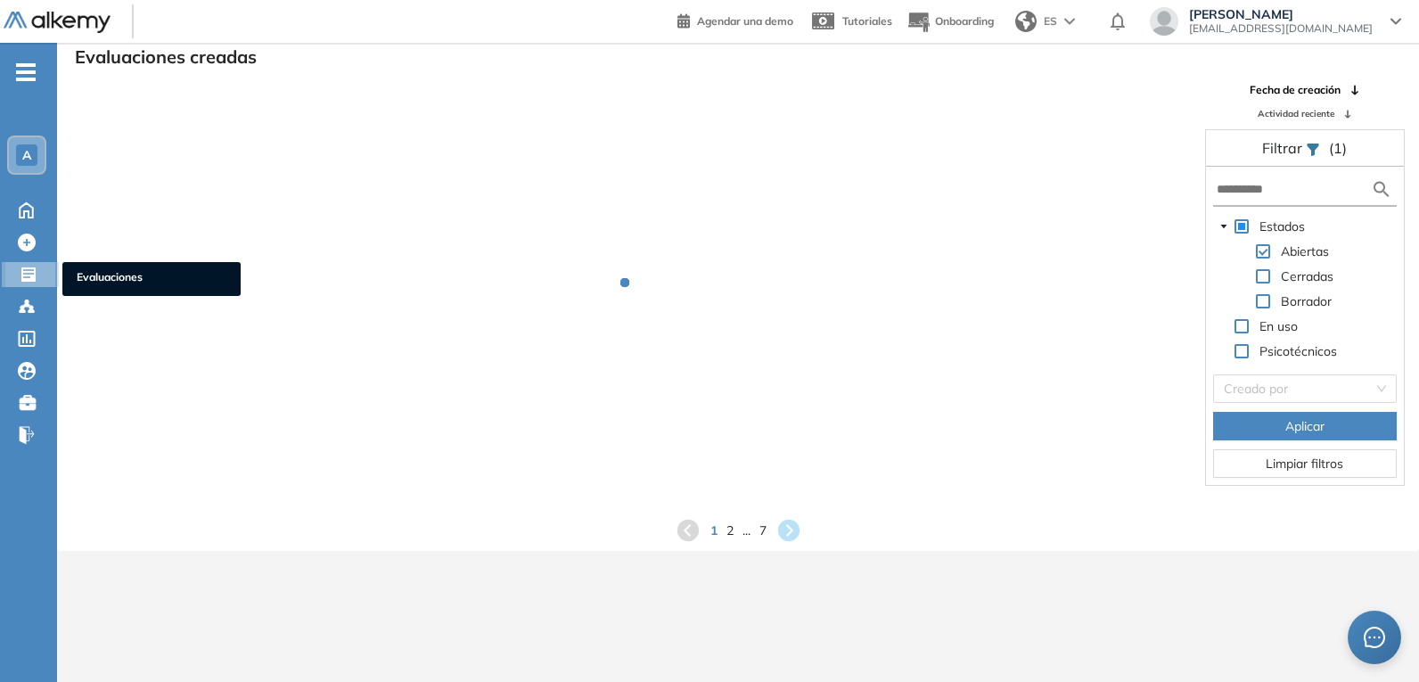
scroll to position [43, 0]
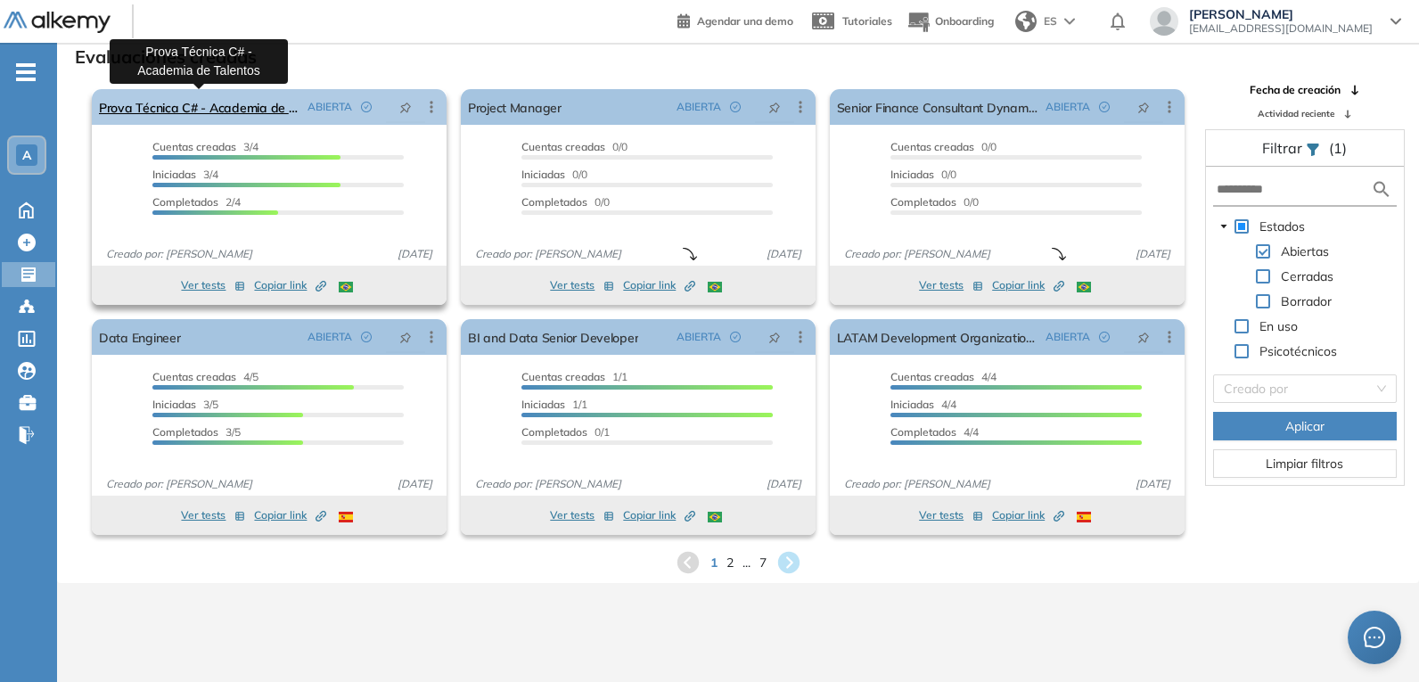
click at [243, 109] on link "Prova Técnica C# - Academia de Talentos" at bounding box center [199, 107] width 201 height 36
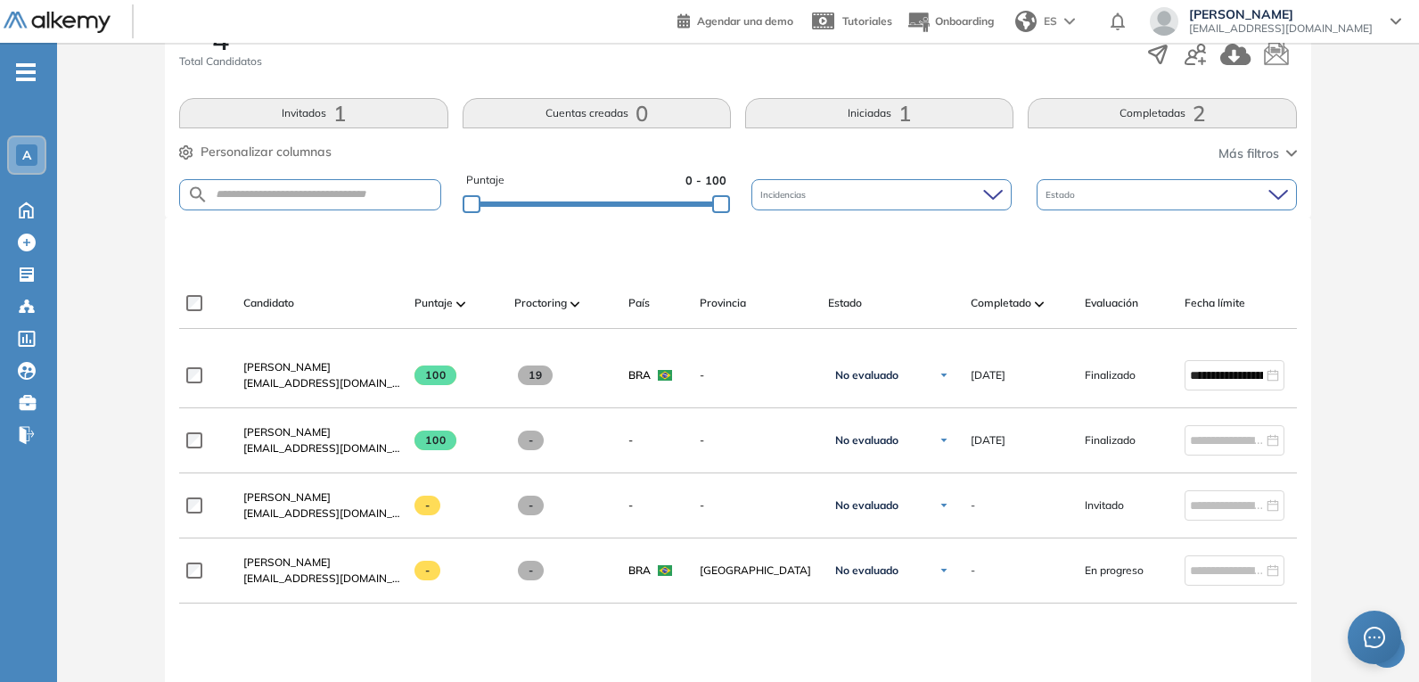
scroll to position [446, 0]
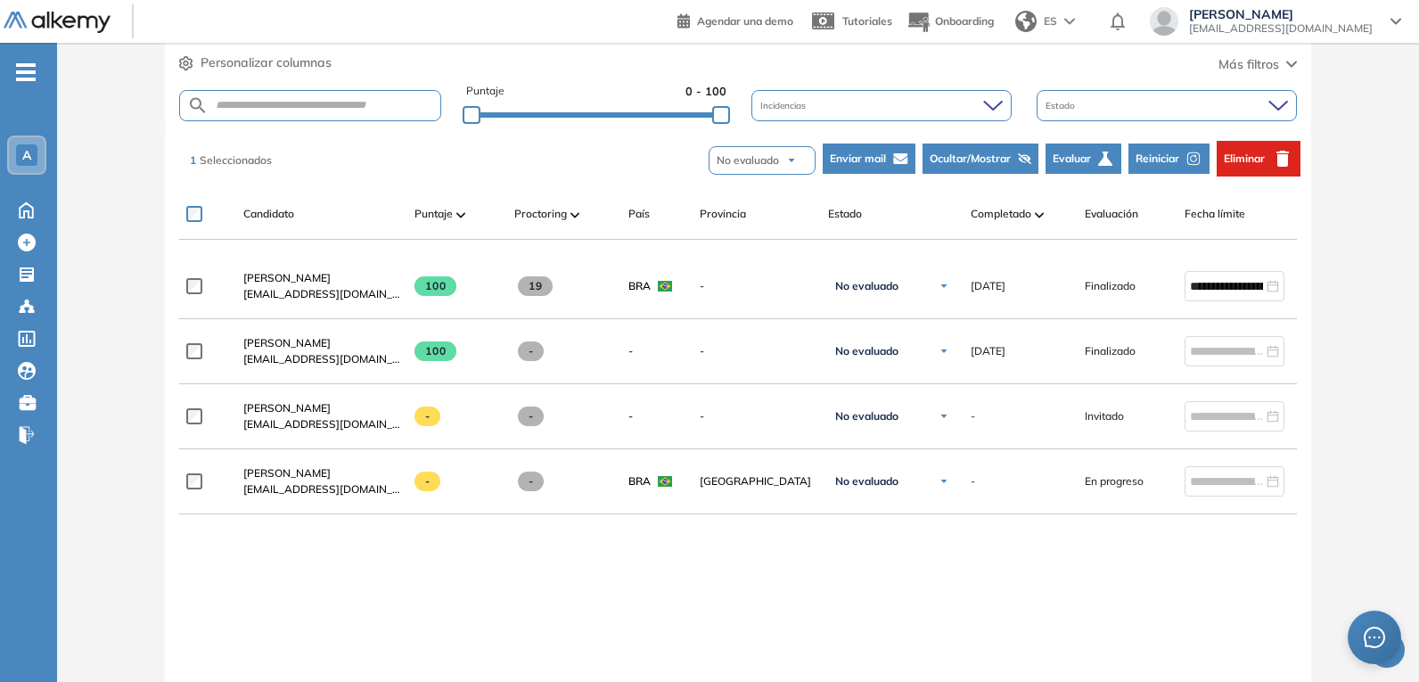
click at [1247, 146] on button "Eliminar" at bounding box center [1258, 159] width 84 height 36
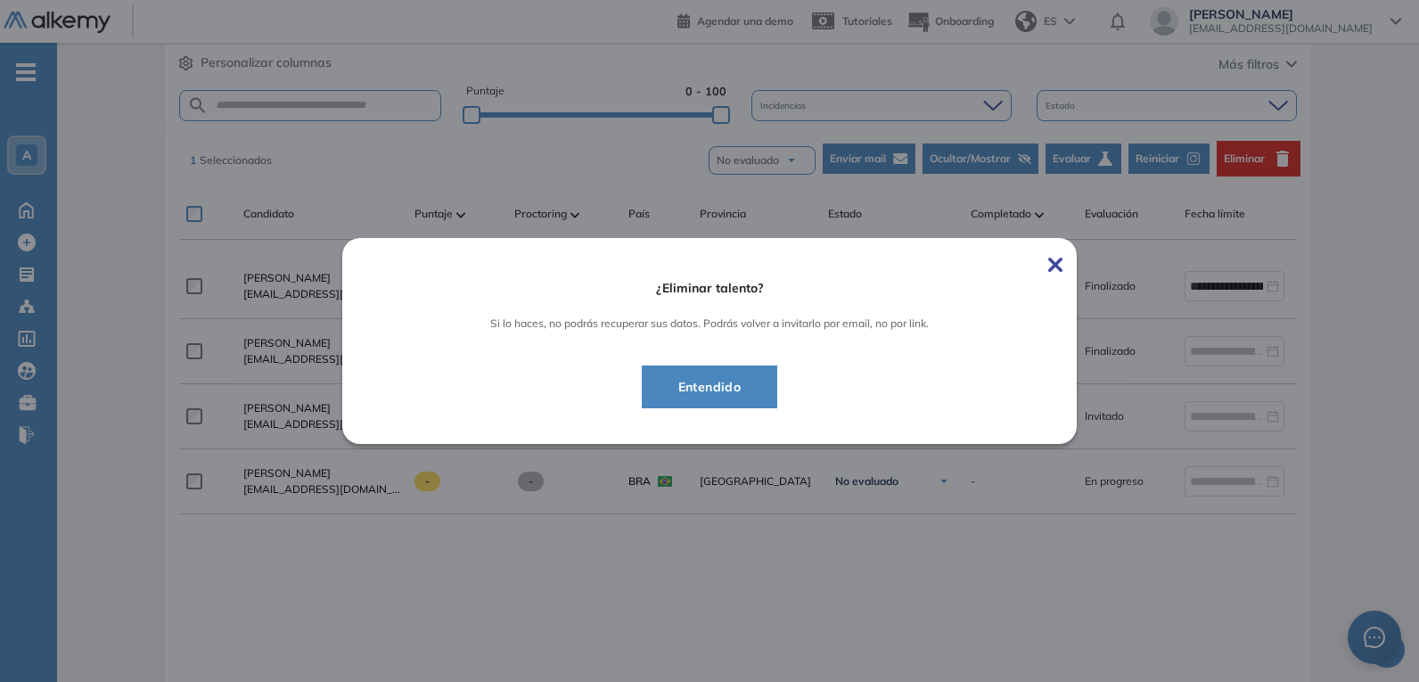
click at [747, 389] on span "Entendido" at bounding box center [710, 386] width 92 height 21
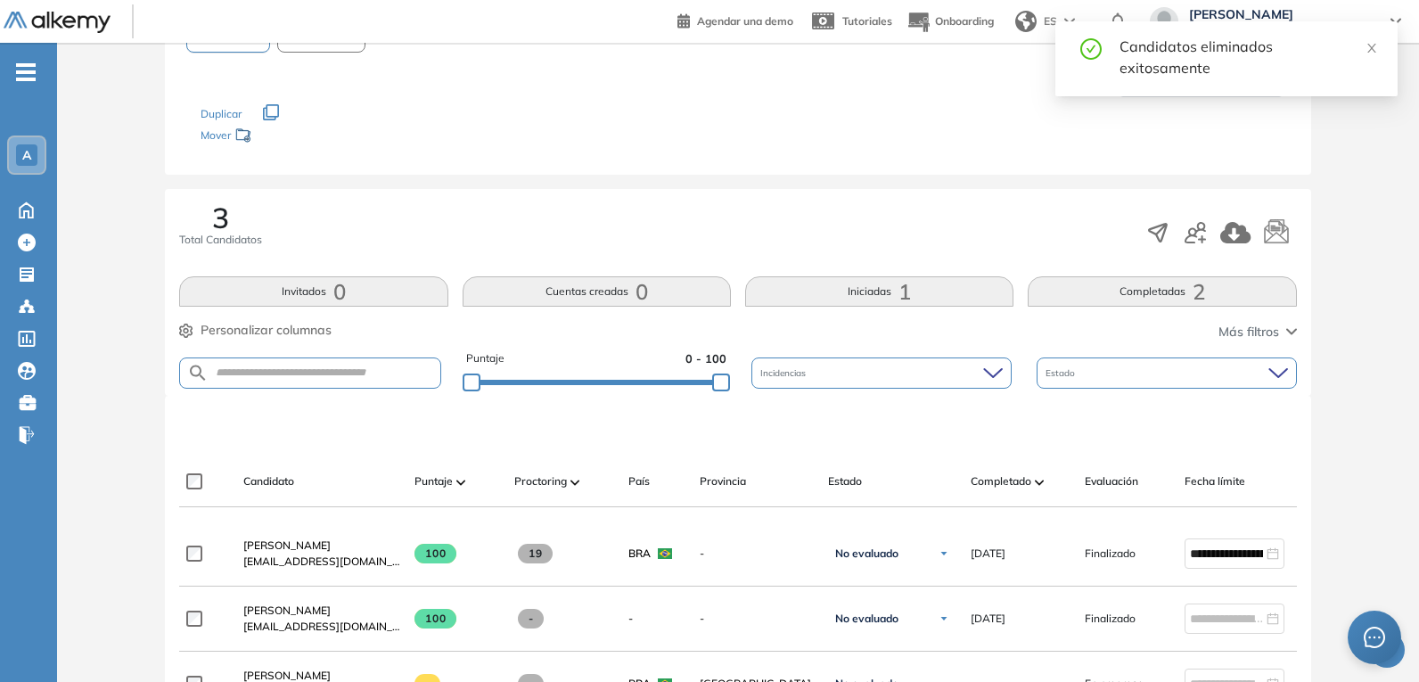
scroll to position [267, 0]
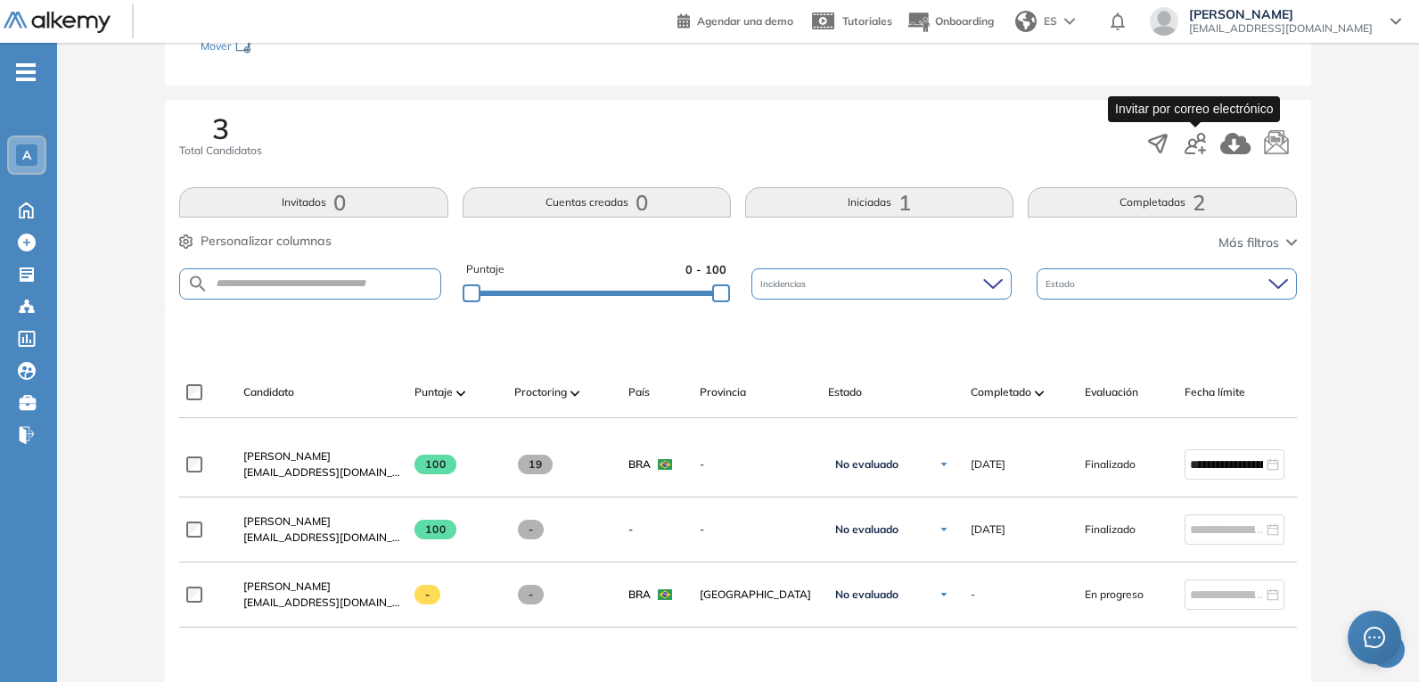
click at [1190, 146] on icon "button" at bounding box center [1194, 143] width 21 height 21
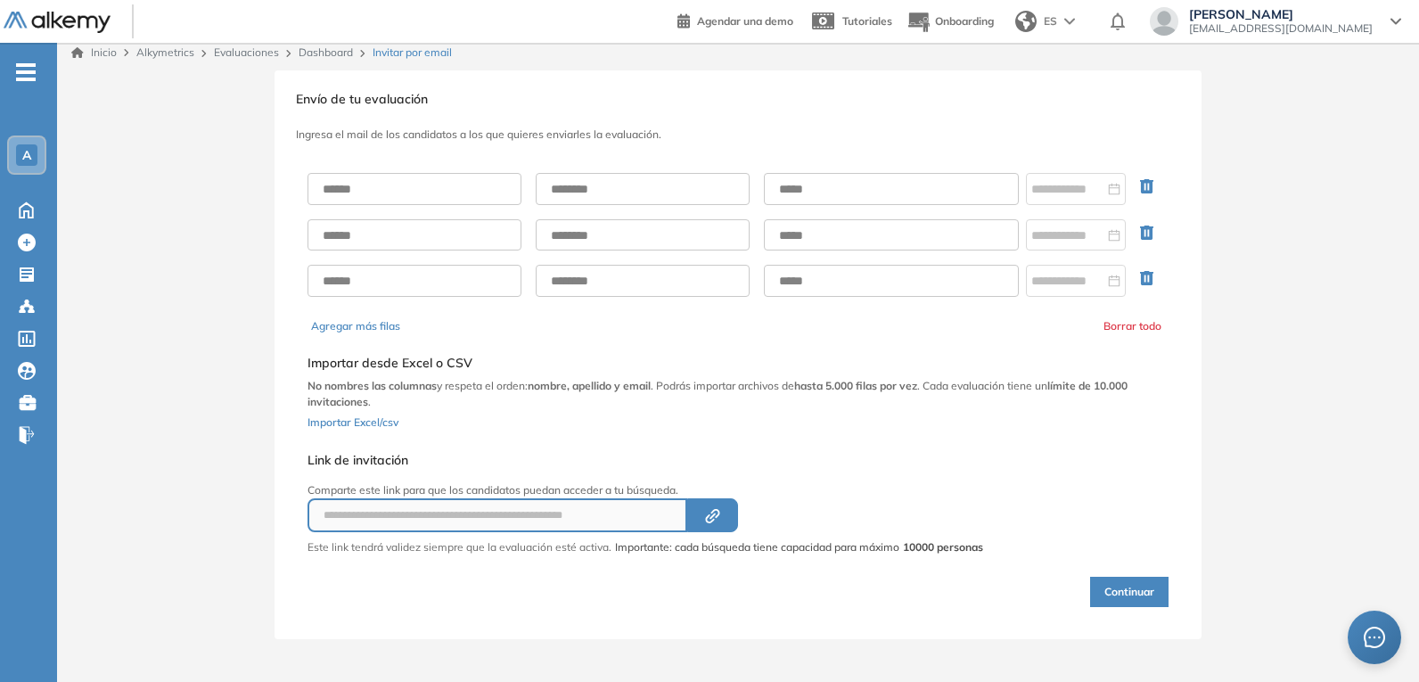
scroll to position [8, 0]
click at [969, 184] on input "text" at bounding box center [891, 189] width 255 height 32
drag, startPoint x: 861, startPoint y: 195, endPoint x: 850, endPoint y: 197, distance: 10.8
click at [861, 195] on input "text" at bounding box center [891, 189] width 255 height 32
click at [898, 187] on input "text" at bounding box center [891, 189] width 255 height 32
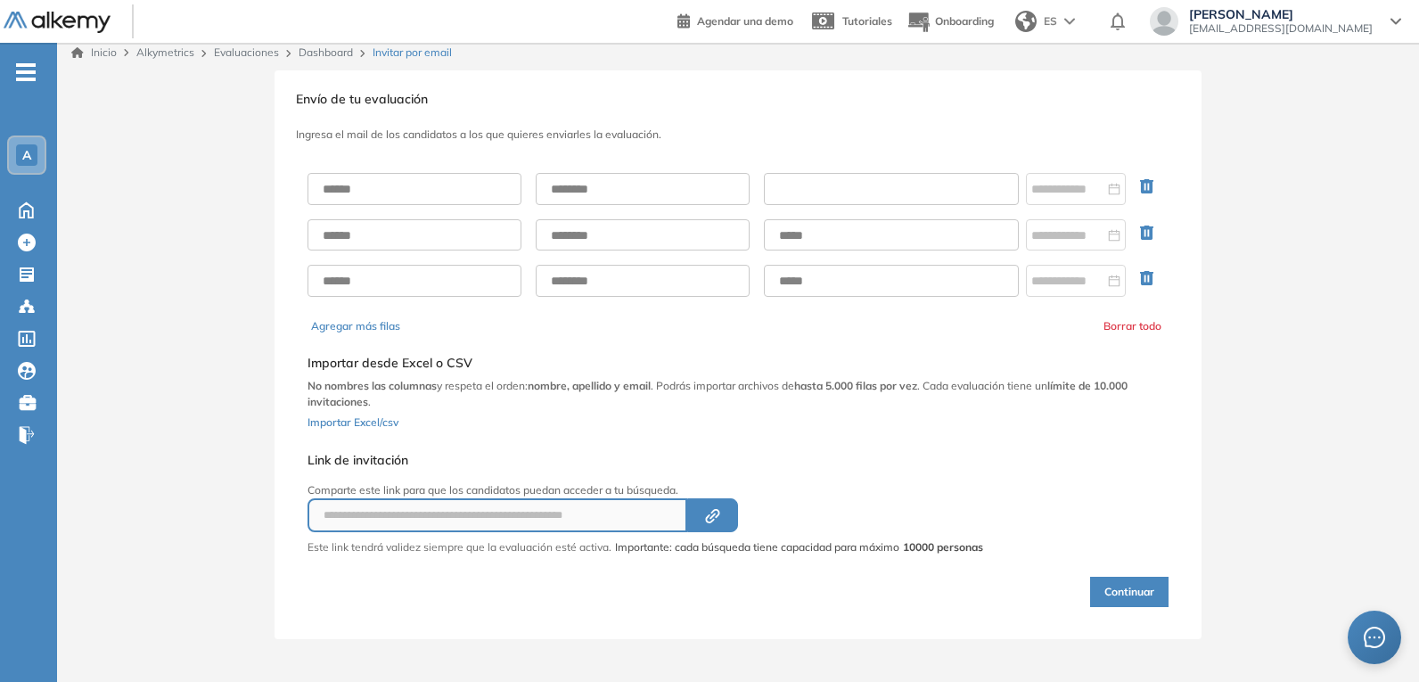
paste input "**********"
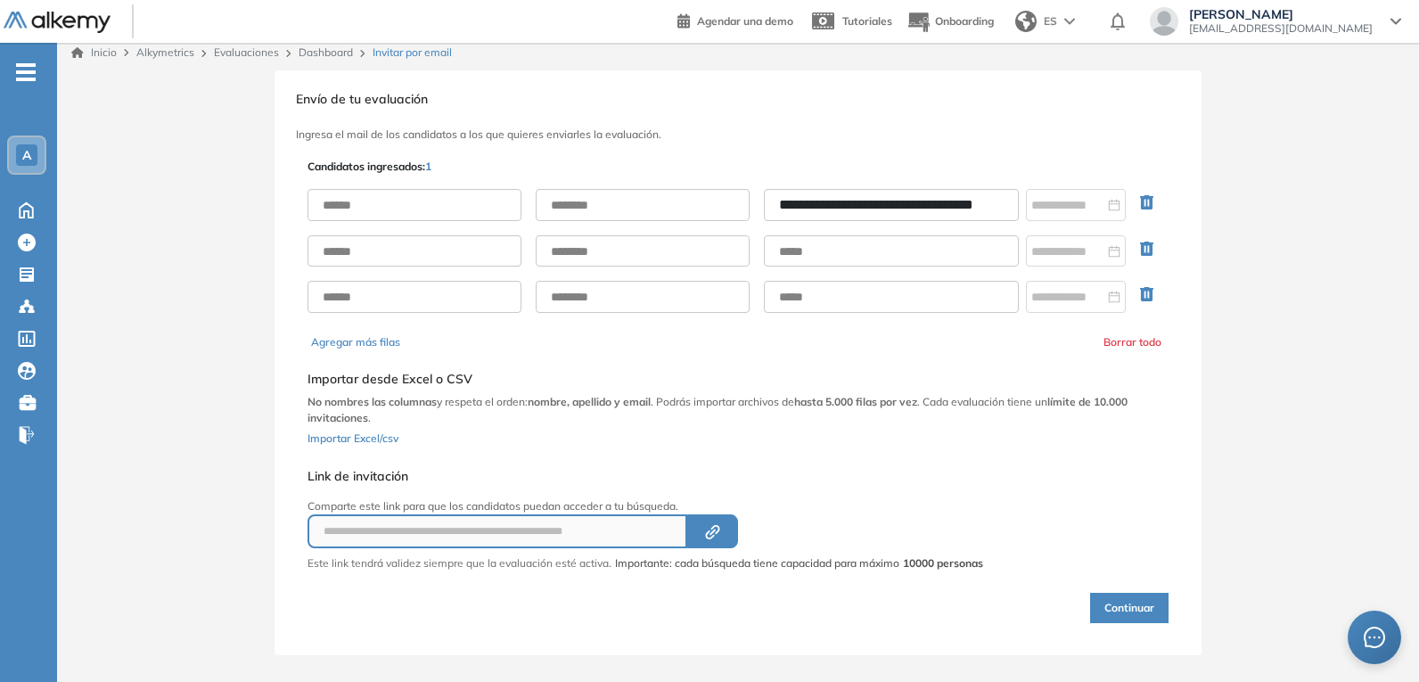
type input "**********"
click at [405, 215] on input "text" at bounding box center [414, 205] width 214 height 32
type input "********"
click at [593, 202] on input "text" at bounding box center [643, 205] width 214 height 32
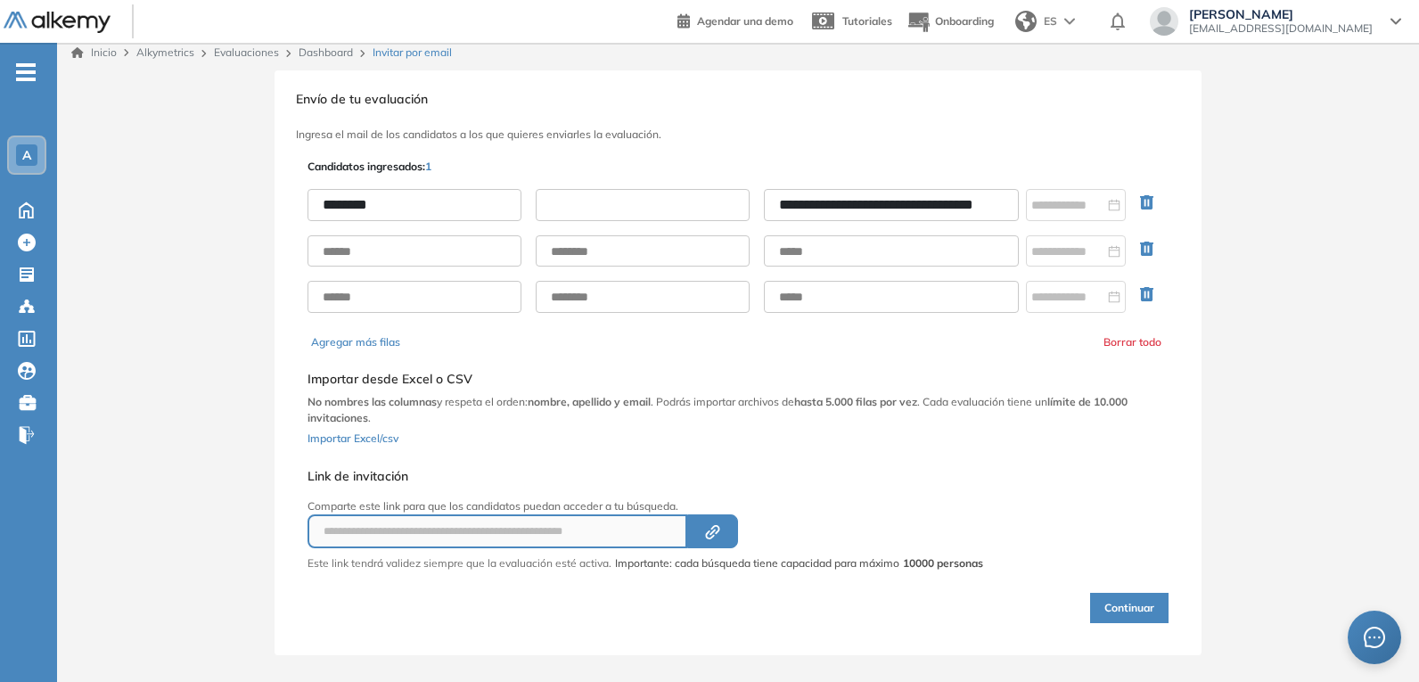
type input "******"
click at [717, 536] on icon "Created by potrace 1.16, written by [PERSON_NAME] [DATE]-[DATE]" at bounding box center [712, 532] width 20 height 14
click at [1144, 600] on button "Continuar" at bounding box center [1129, 608] width 78 height 30
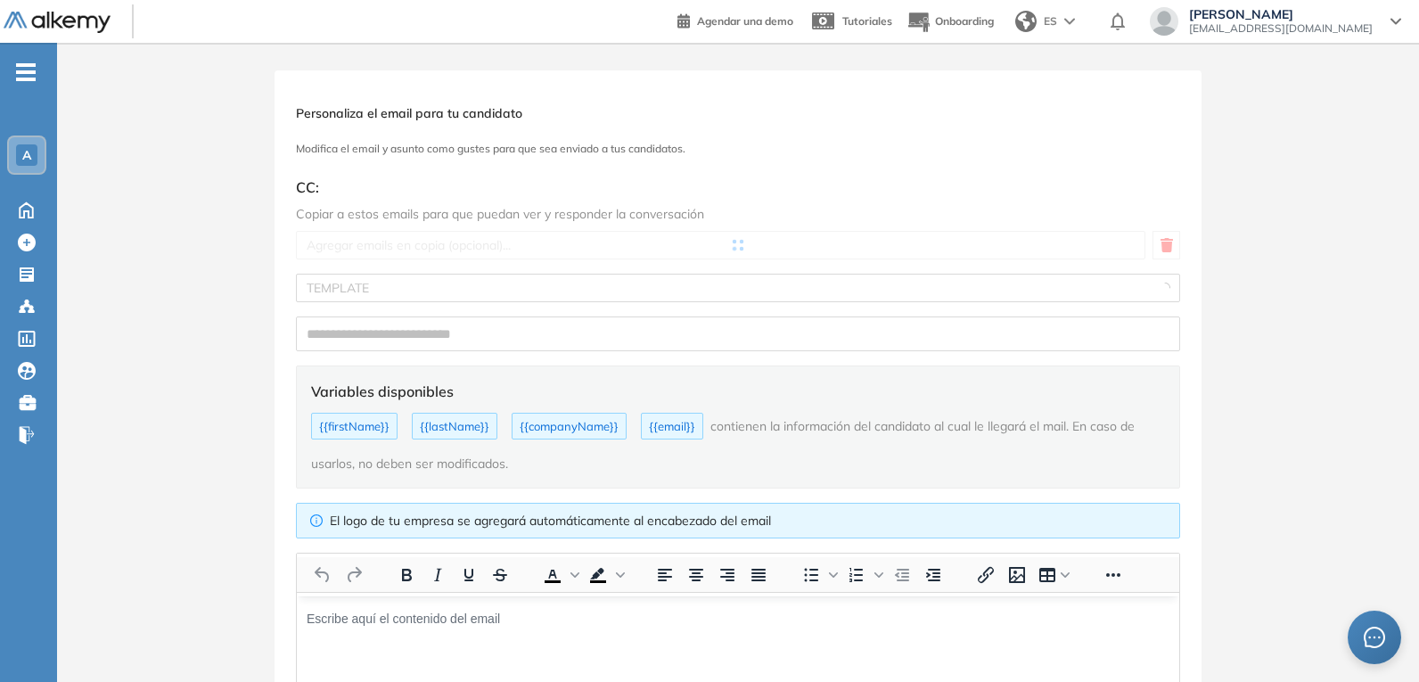
type input "**********"
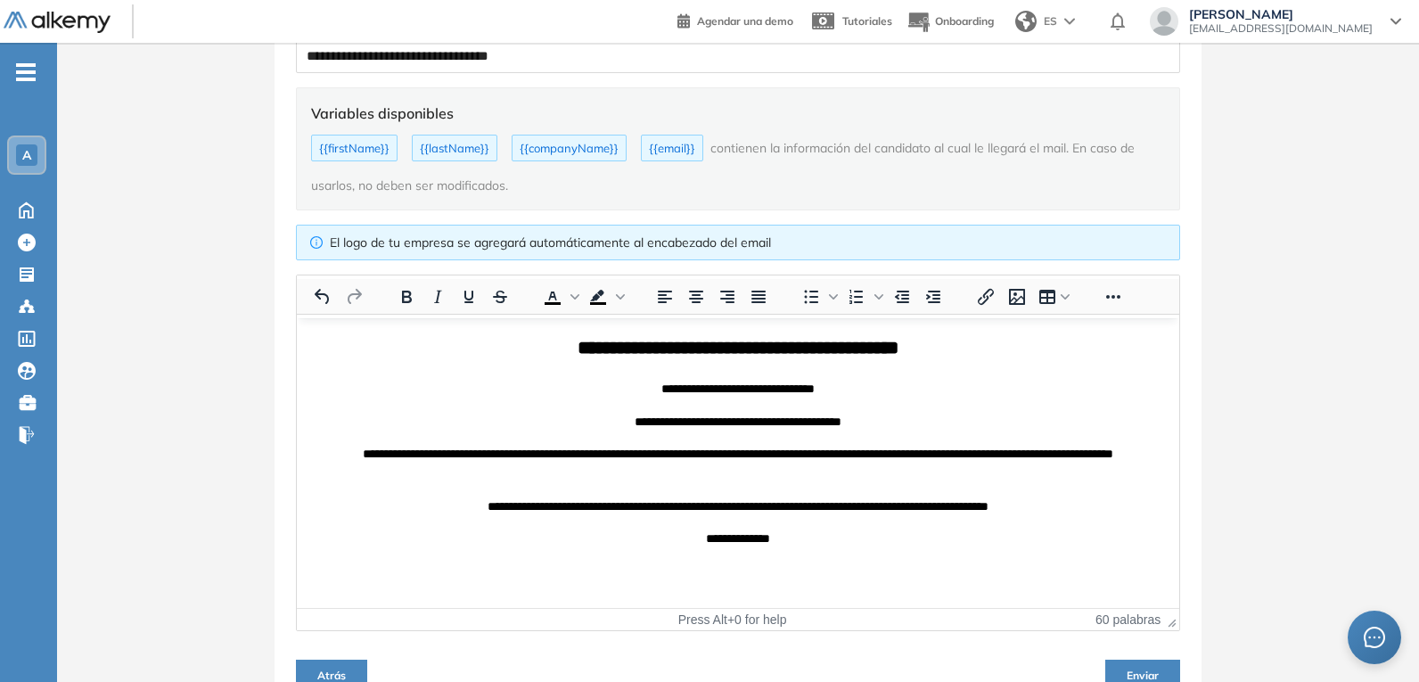
scroll to position [356, 0]
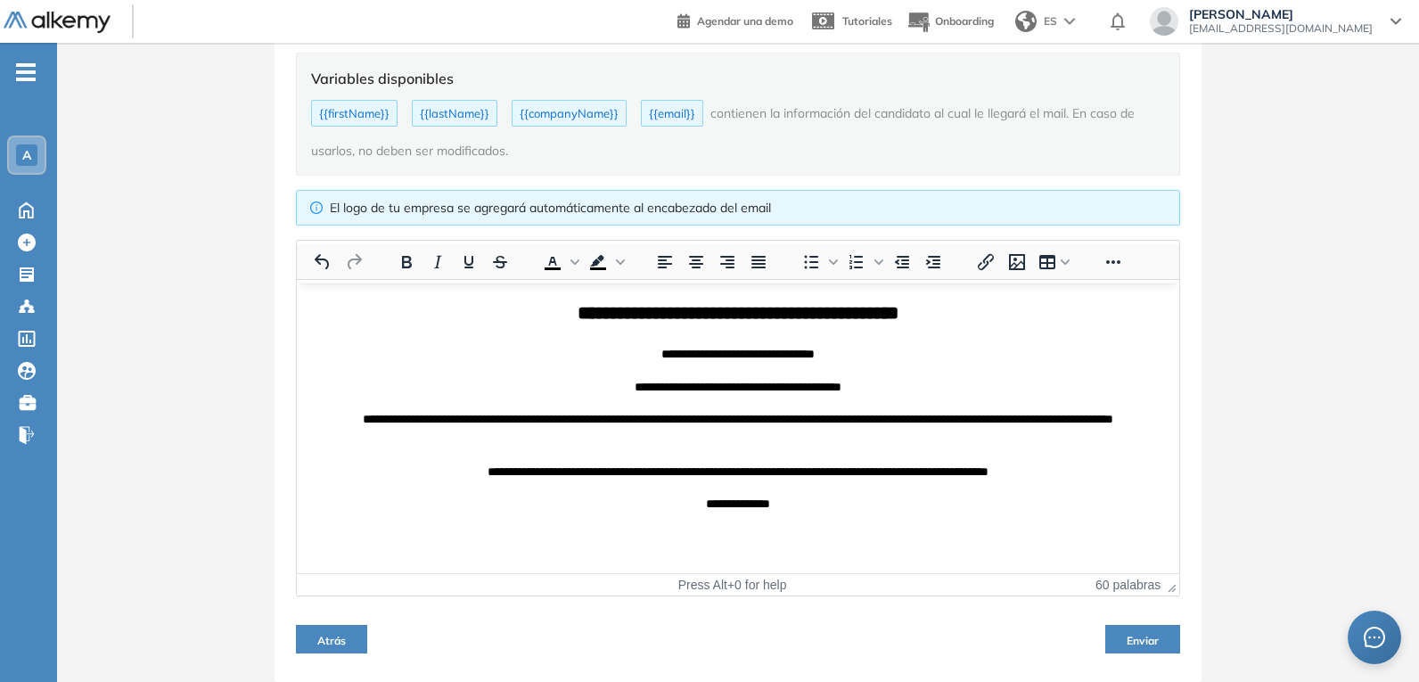
click at [1085, 17] on div "ES" at bounding box center [1047, 22] width 78 height 36
click at [1096, 111] on li "Portugués" at bounding box center [1052, 117] width 88 height 29
click at [1142, 637] on span "Enviar" at bounding box center [1142, 640] width 32 height 13
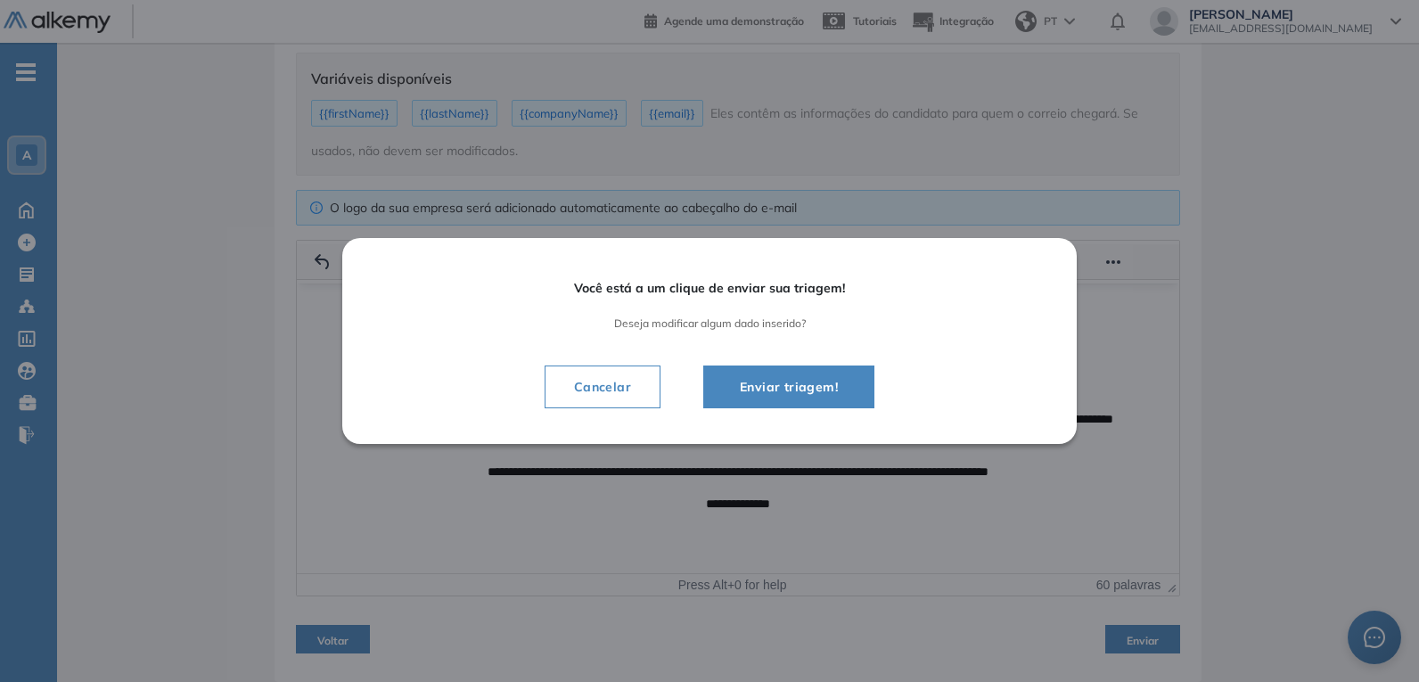
click at [807, 380] on span "Enviar triagem!" at bounding box center [788, 386] width 127 height 21
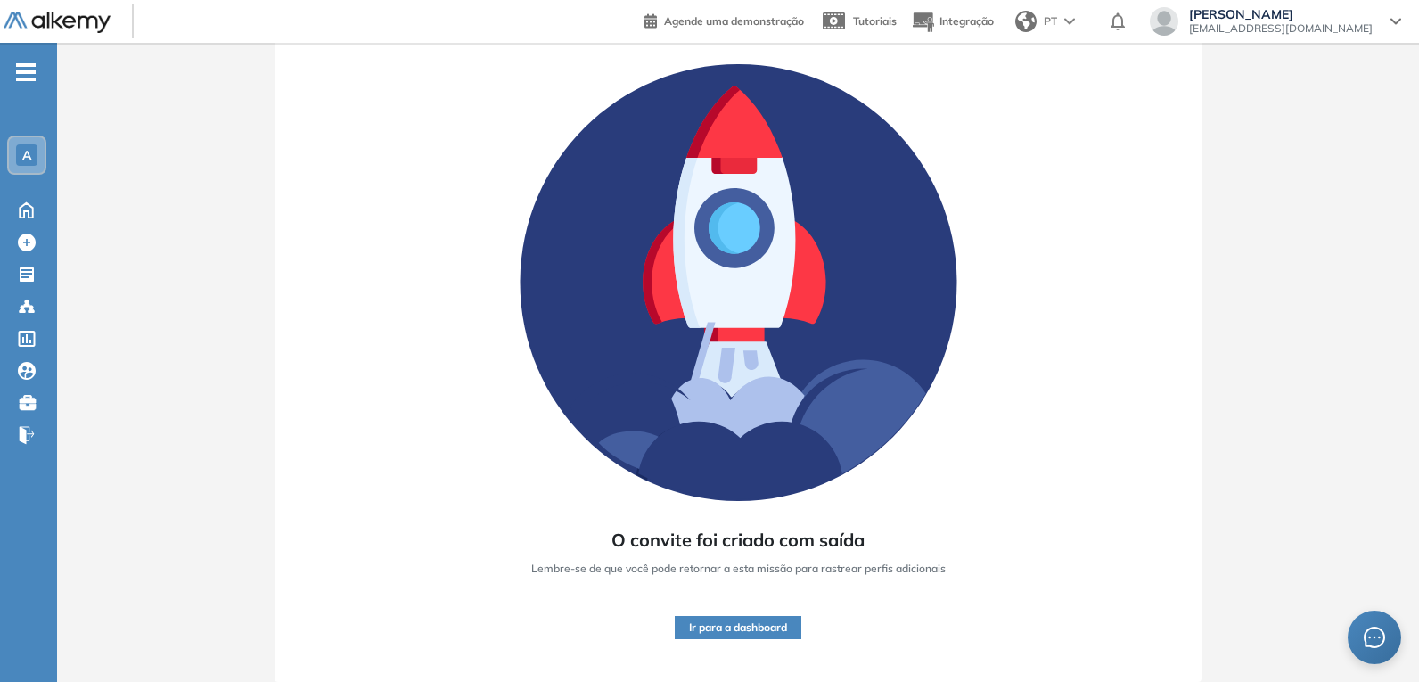
scroll to position [104, 0]
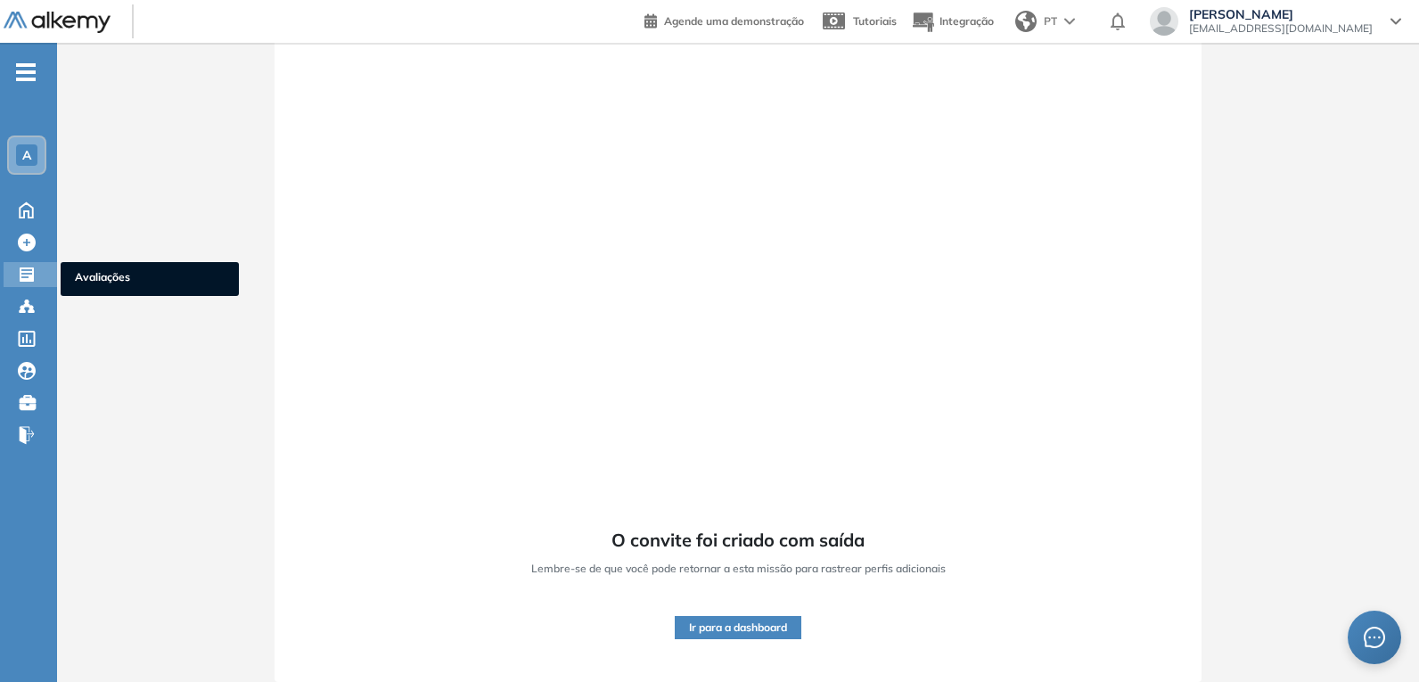
click at [26, 282] on icon at bounding box center [27, 274] width 14 height 14
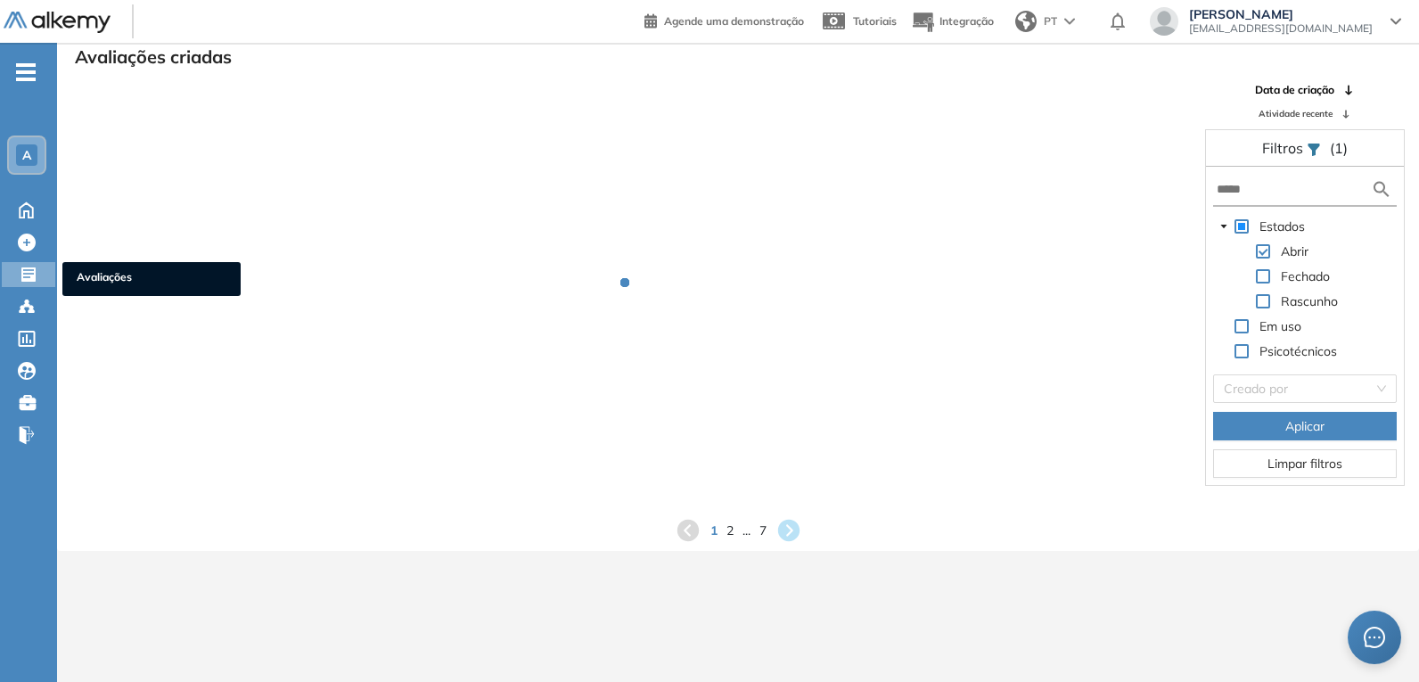
scroll to position [43, 0]
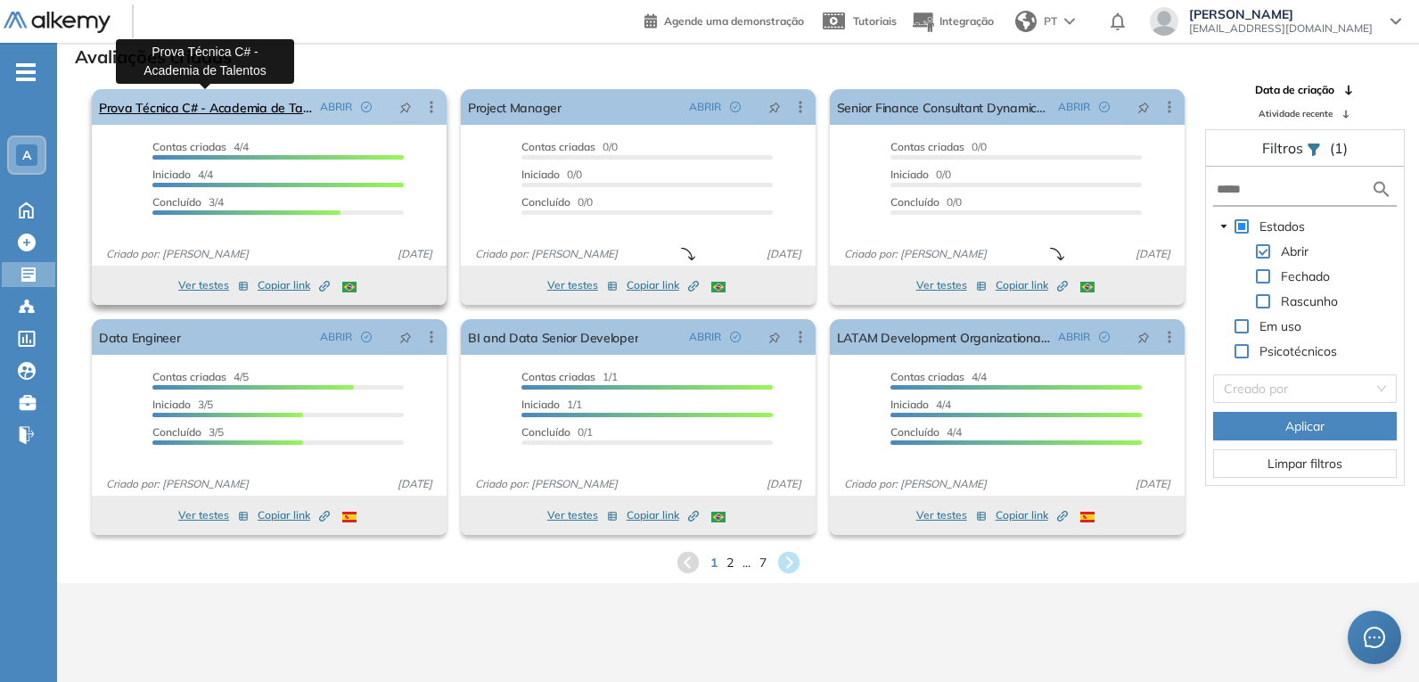
click at [269, 108] on link "Prova Técnica C# - Academia de Talentos" at bounding box center [206, 107] width 214 height 36
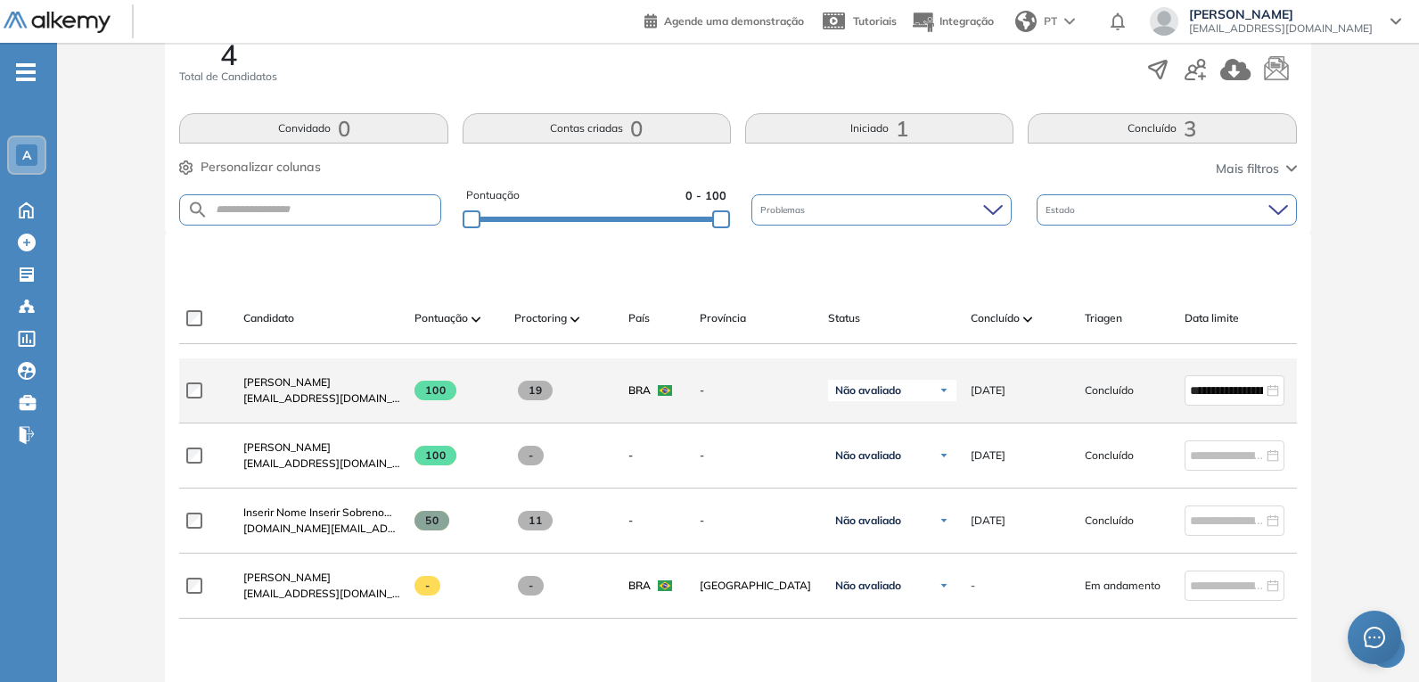
scroll to position [373, 0]
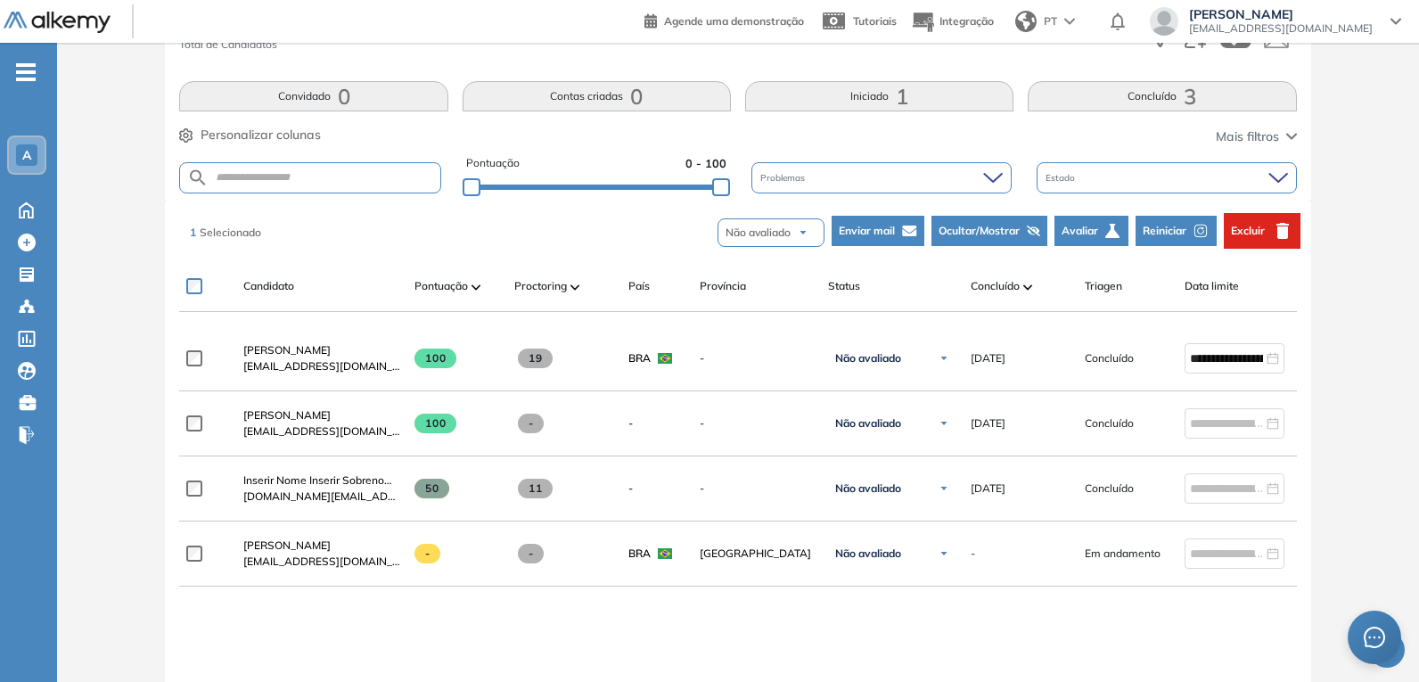
drag, startPoint x: 1266, startPoint y: 233, endPoint x: 1236, endPoint y: 250, distance: 34.7
click at [1265, 232] on button "Excluir" at bounding box center [1262, 231] width 77 height 36
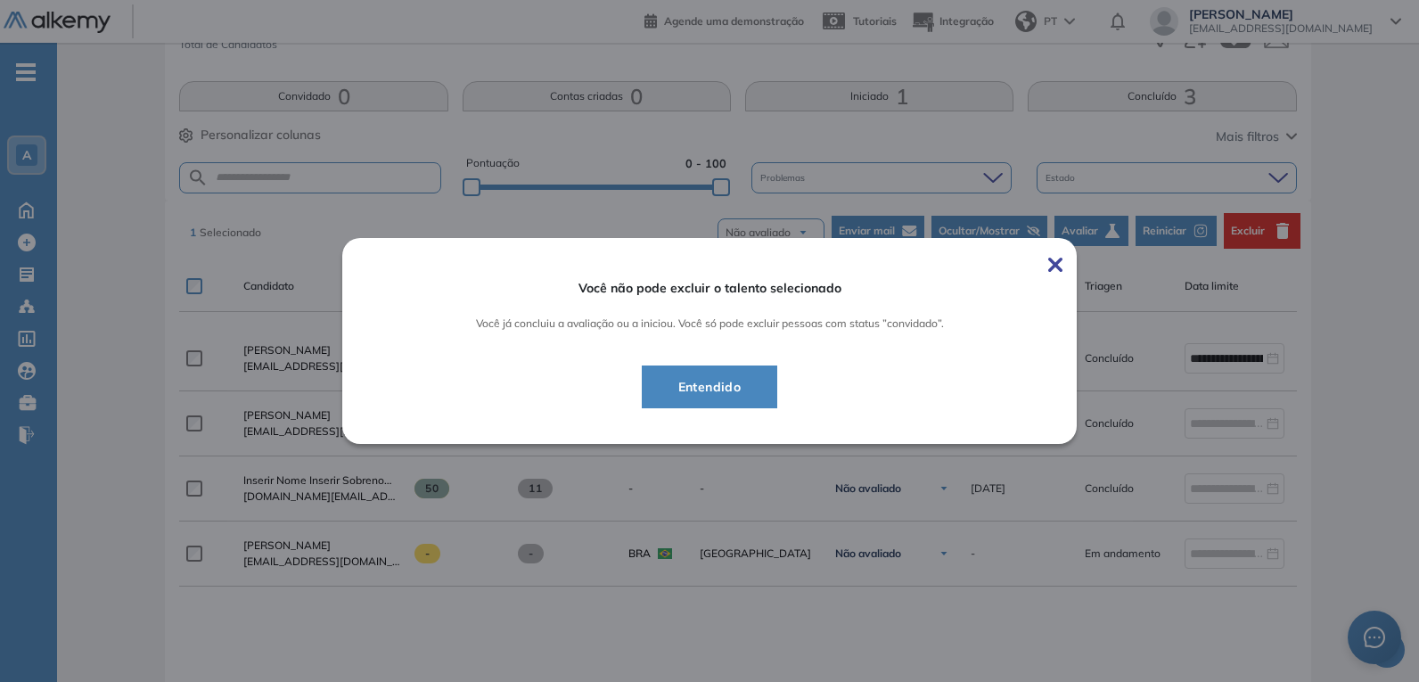
click at [736, 386] on span "Entendido" at bounding box center [710, 386] width 92 height 21
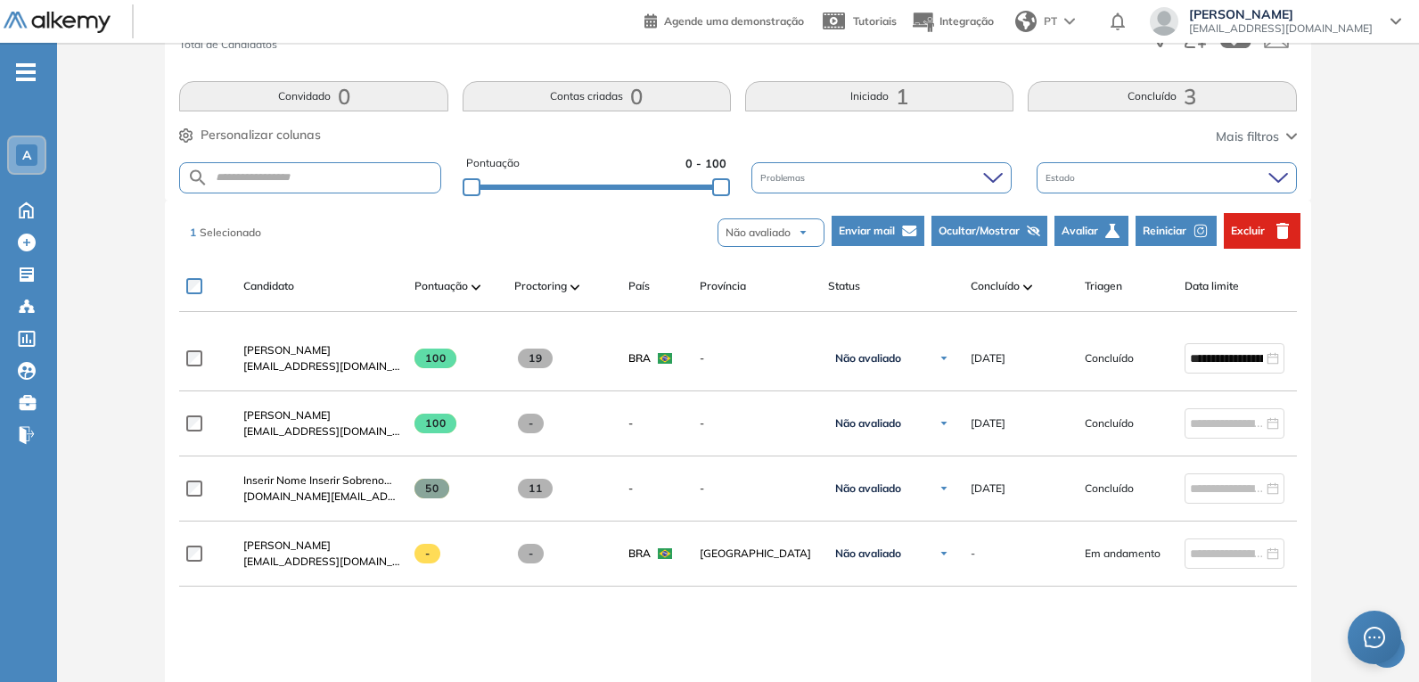
click at [1257, 233] on span "Excluir" at bounding box center [1248, 231] width 34 height 16
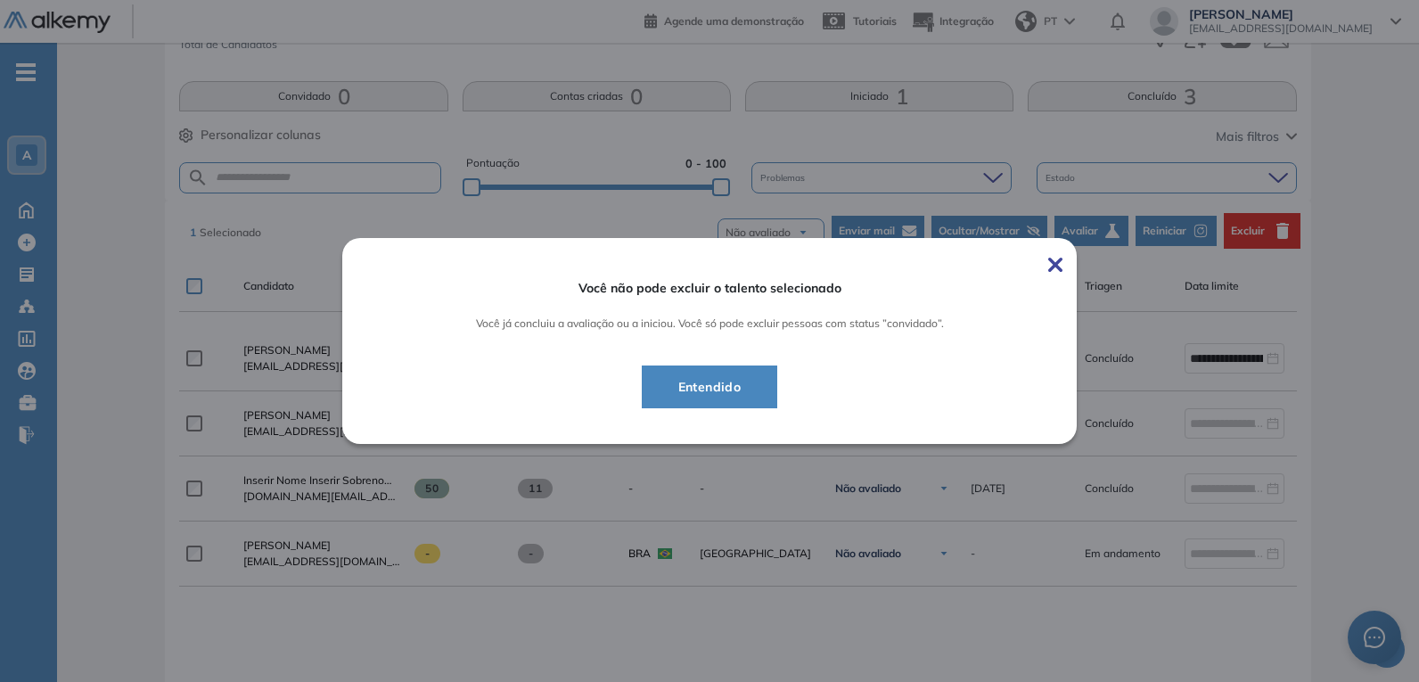
click at [1048, 252] on span at bounding box center [1055, 262] width 14 height 21
